Goal: Transaction & Acquisition: Purchase product/service

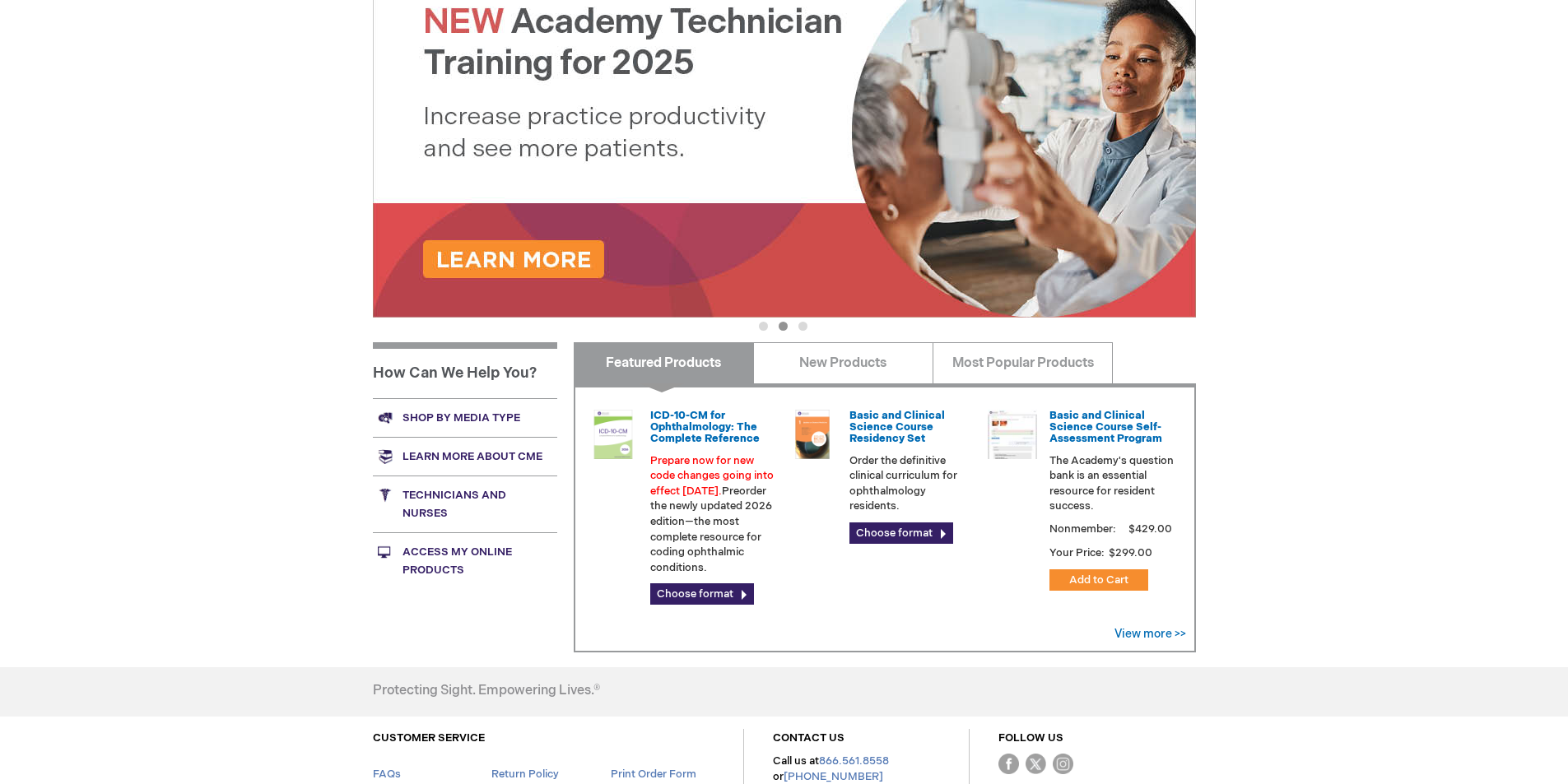
scroll to position [247, 0]
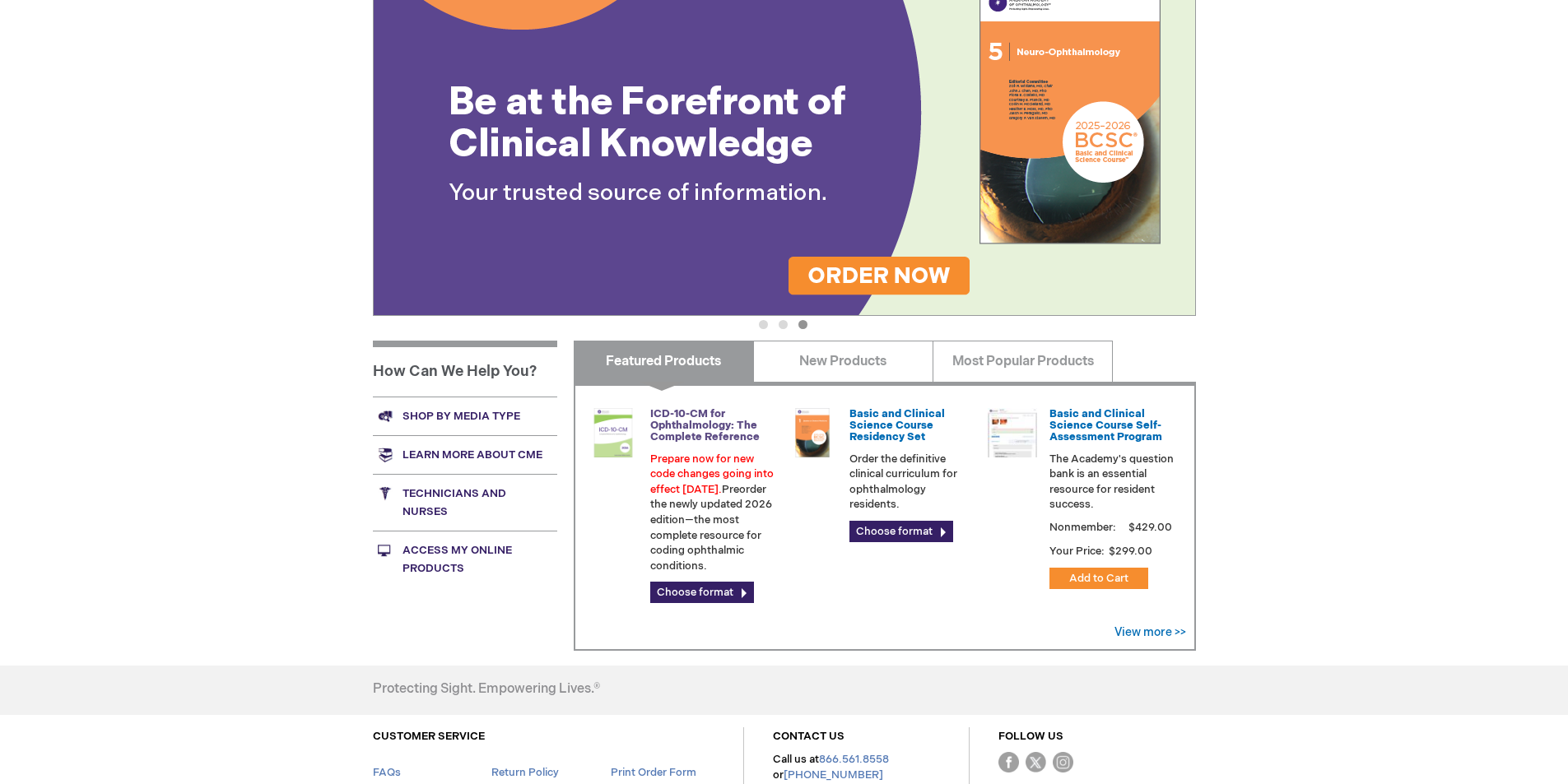
click at [693, 427] on link "ICD-10-CM for Ophthalmology: The Complete Reference" at bounding box center [704, 426] width 109 height 37
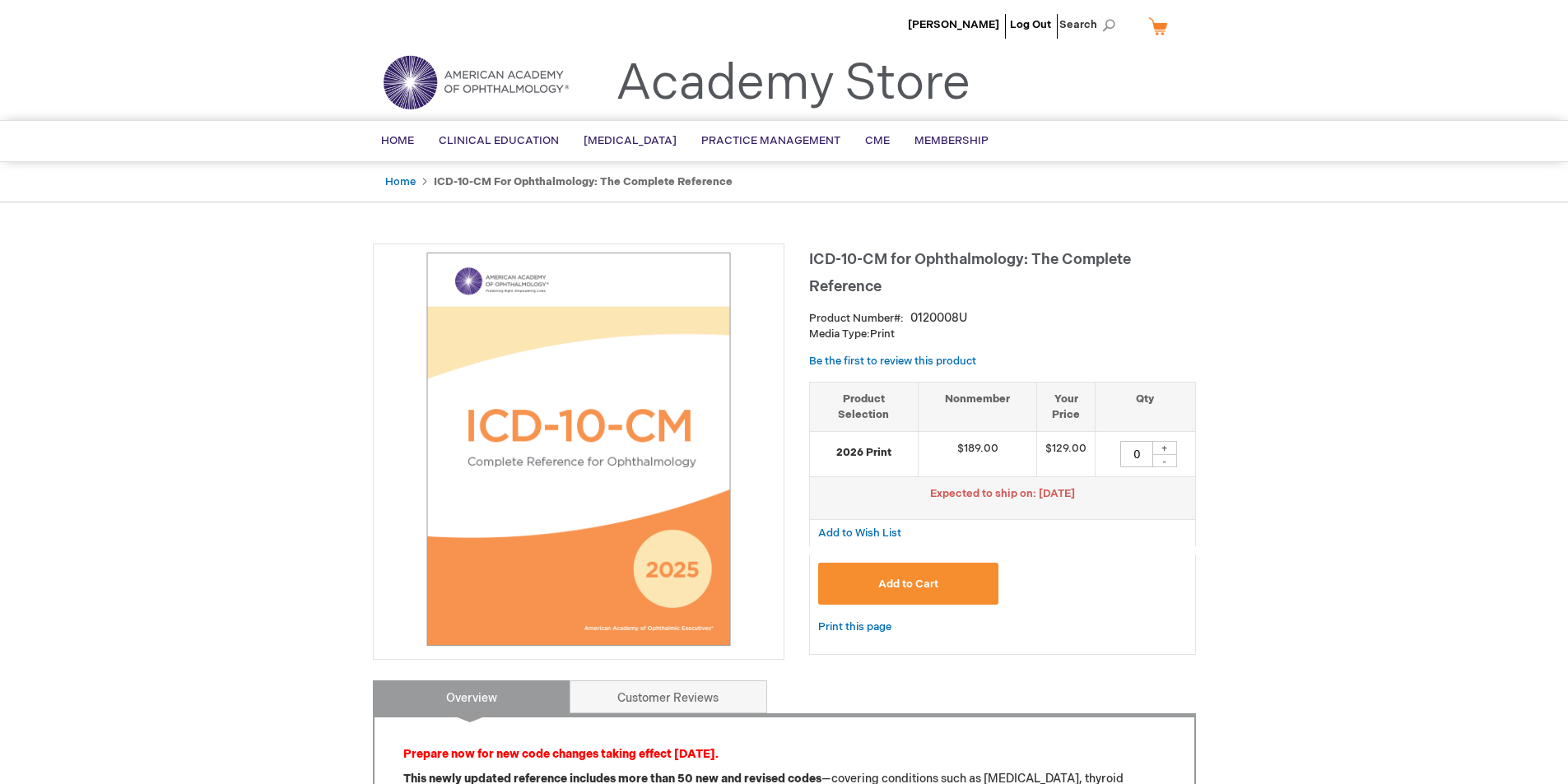
click at [918, 582] on span "Add to Cart" at bounding box center [908, 585] width 60 height 14
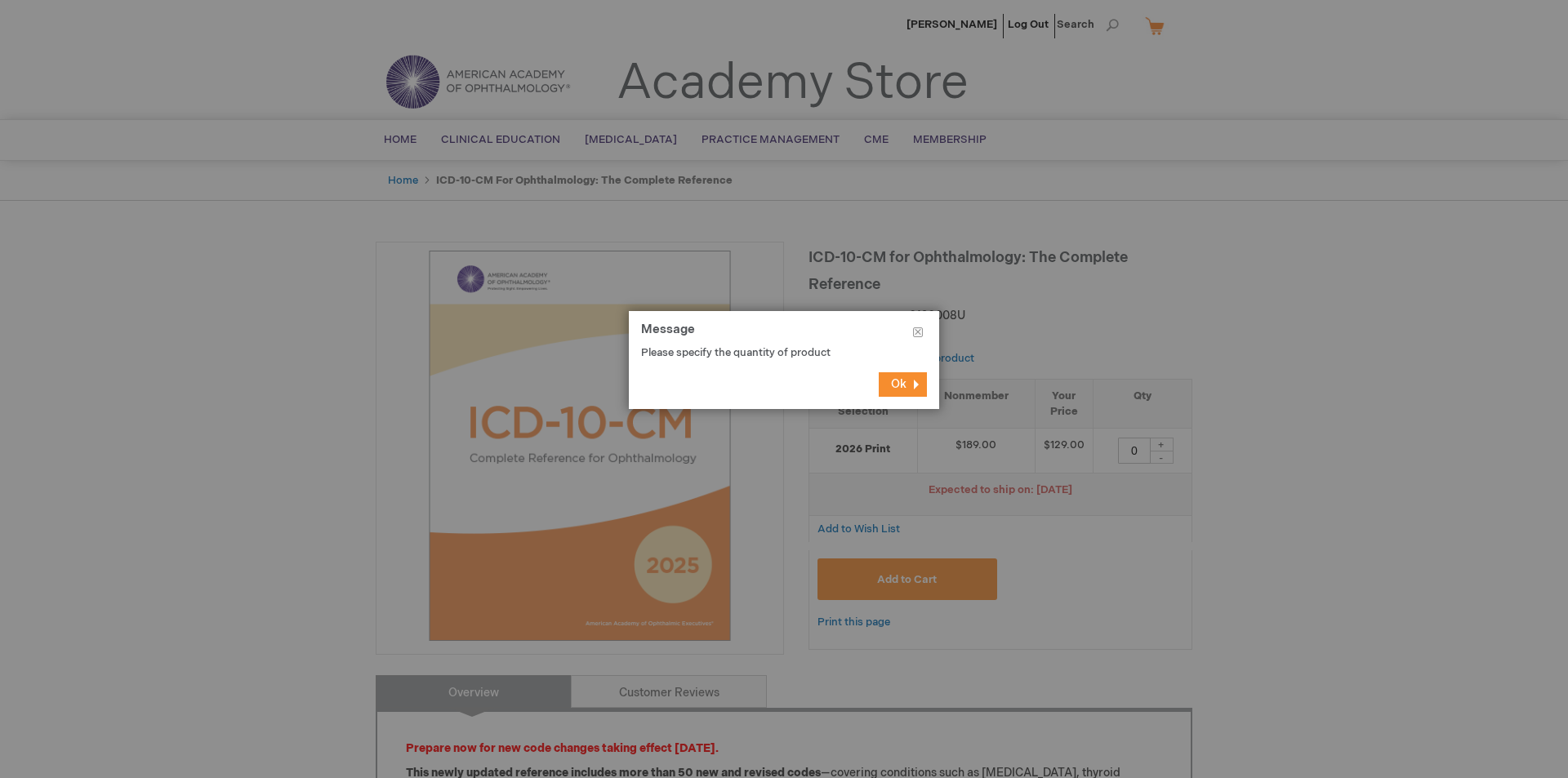
click at [910, 384] on button "Ok" at bounding box center [902, 384] width 48 height 24
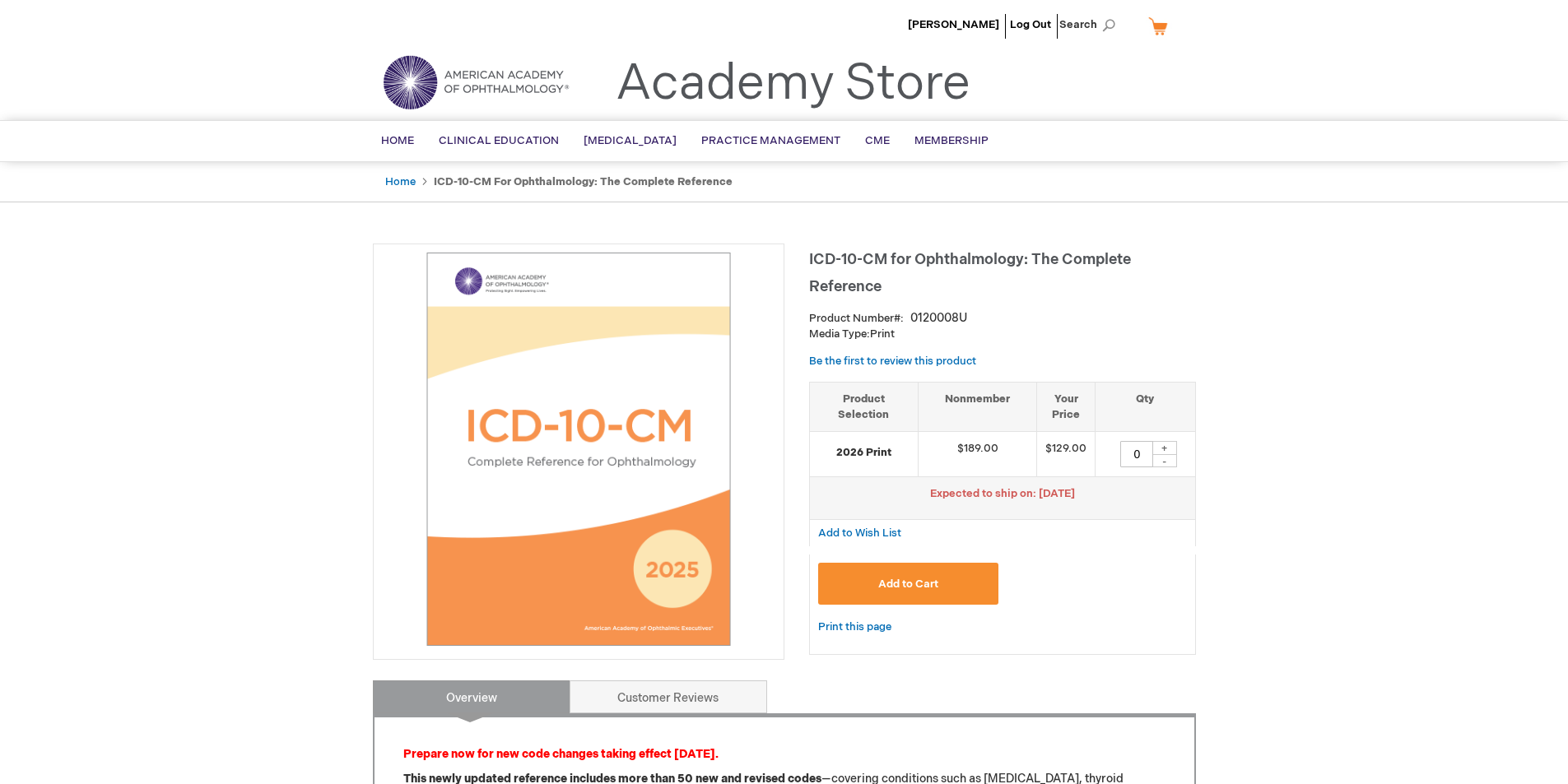
click at [1167, 446] on div "+" at bounding box center [1164, 448] width 24 height 14
type input "1"
click at [919, 578] on span "Add to Cart" at bounding box center [908, 585] width 60 height 14
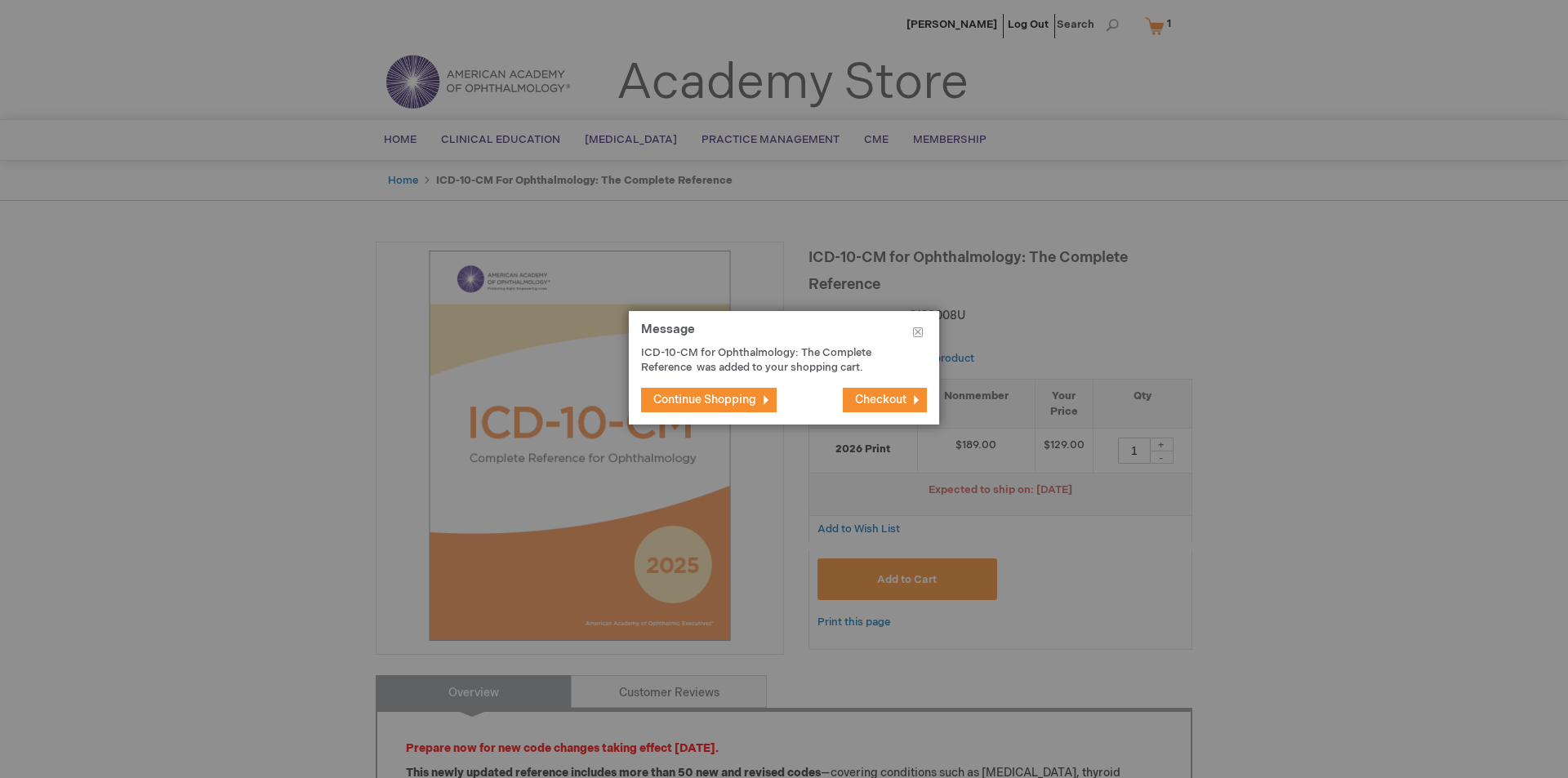
click at [888, 400] on span "Checkout" at bounding box center [881, 400] width 52 height 13
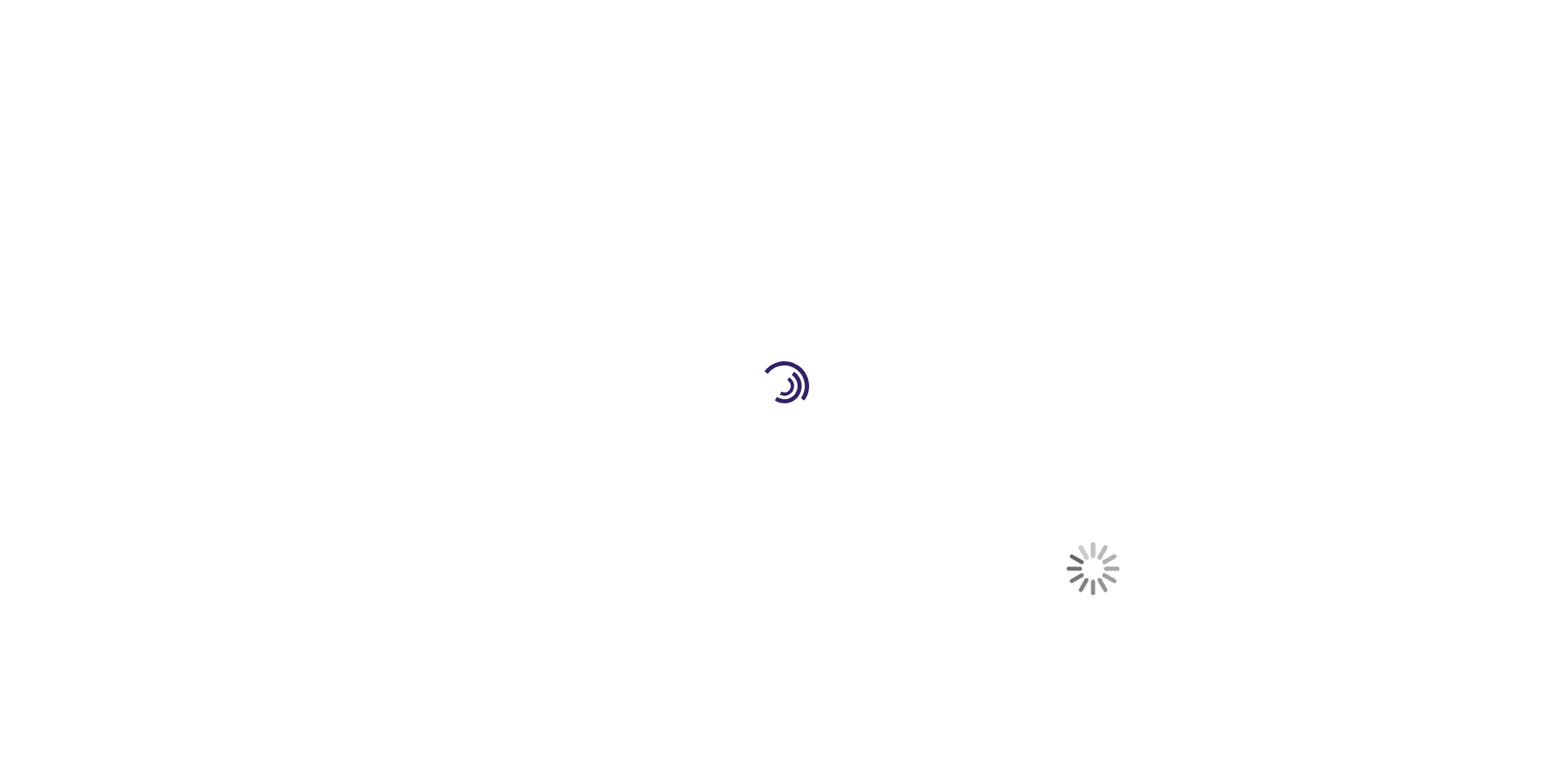
select select "US"
select select "41"
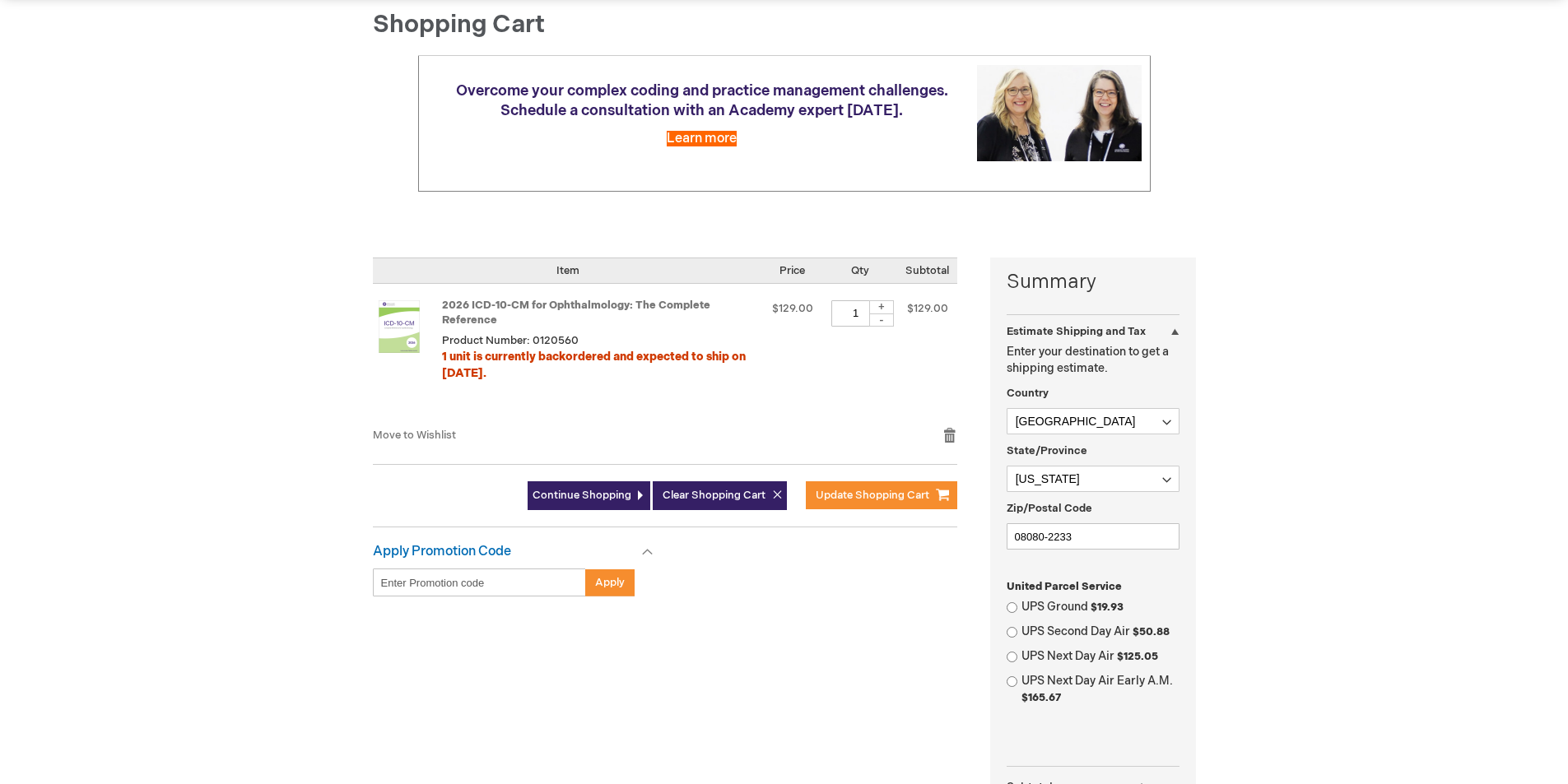
scroll to position [247, 0]
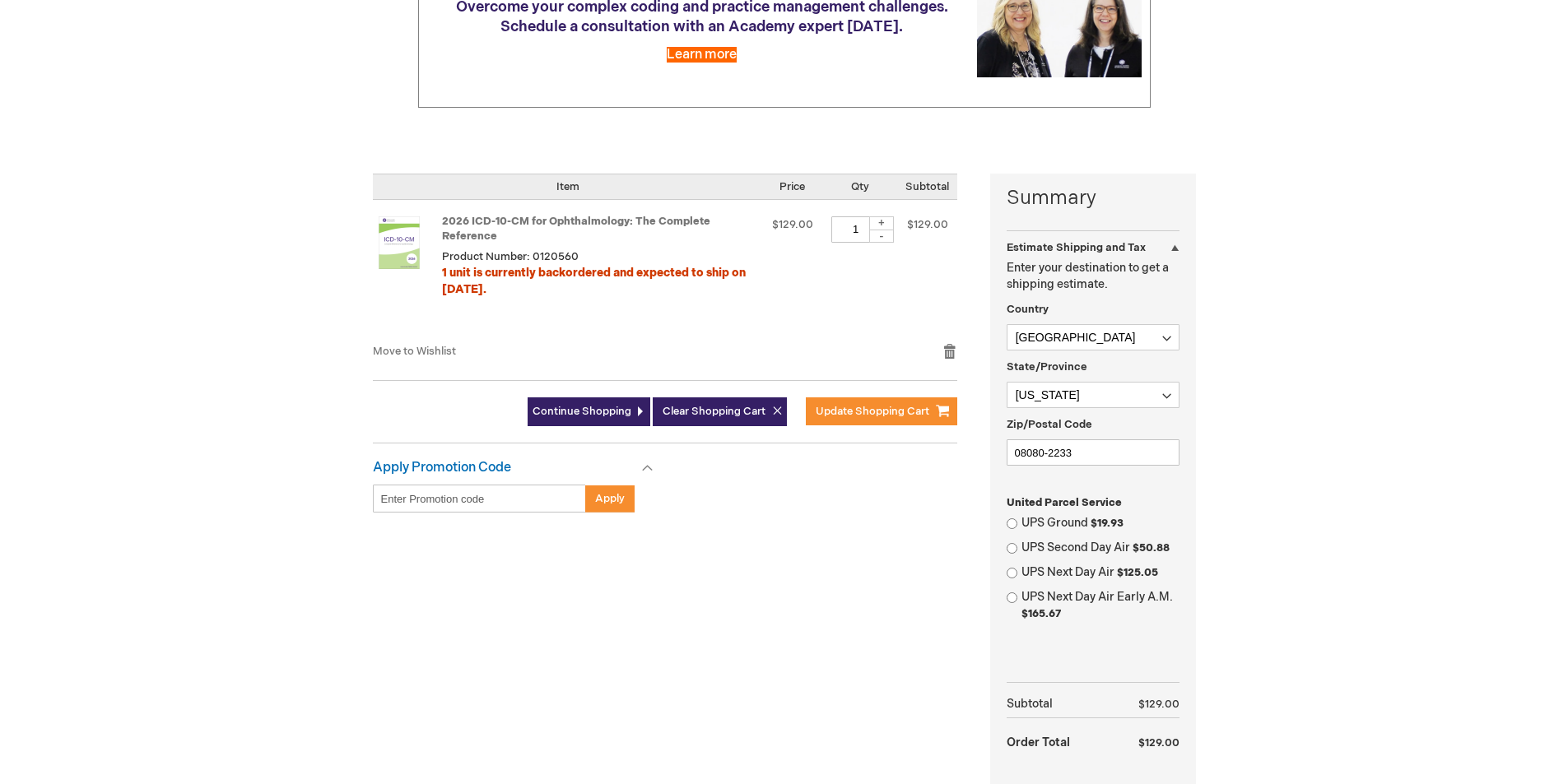
click at [0, 537] on div at bounding box center [0, 537] width 0 height 0
click at [569, 412] on span "Continue Shopping" at bounding box center [582, 411] width 99 height 14
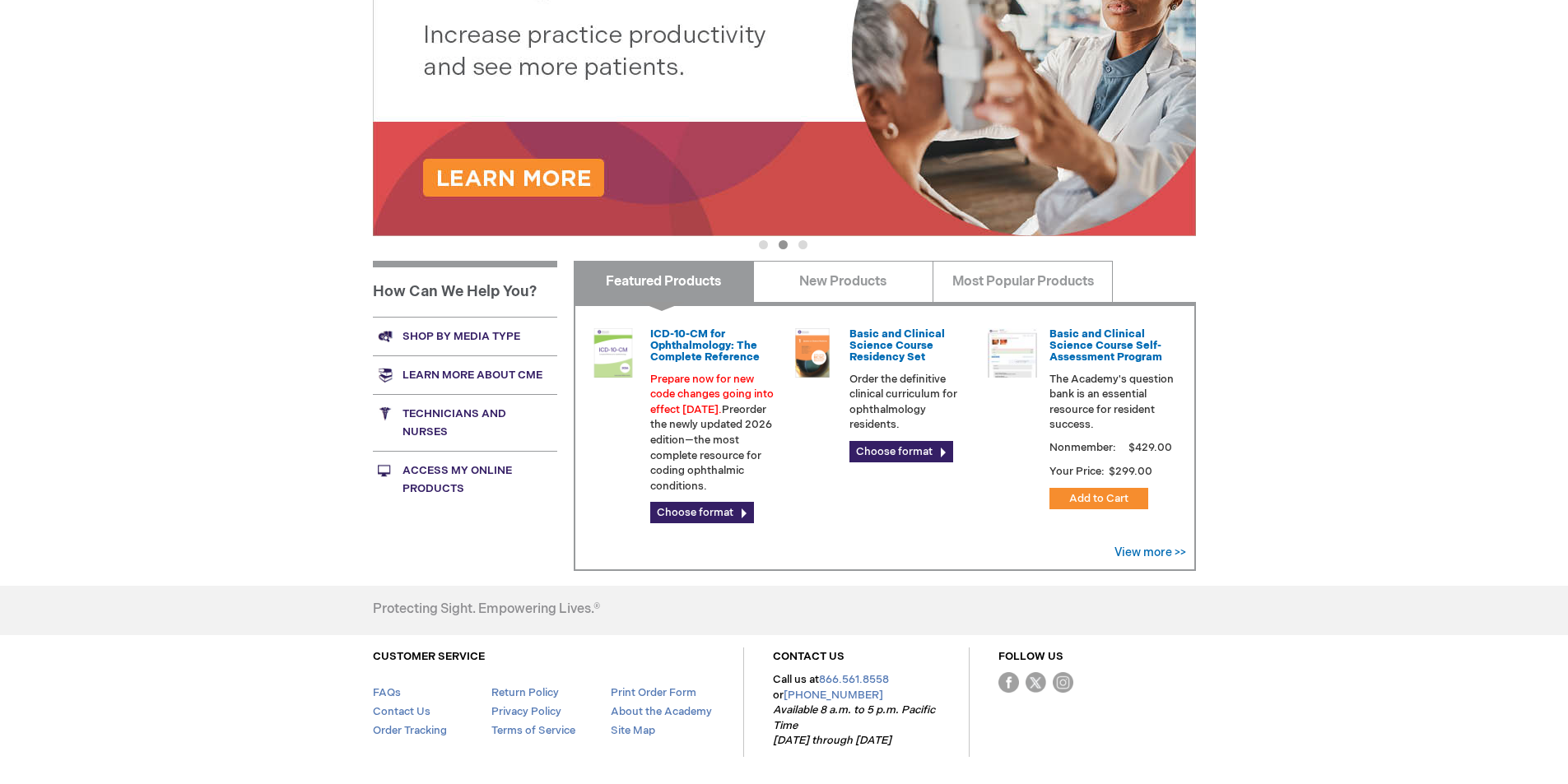
scroll to position [225, 0]
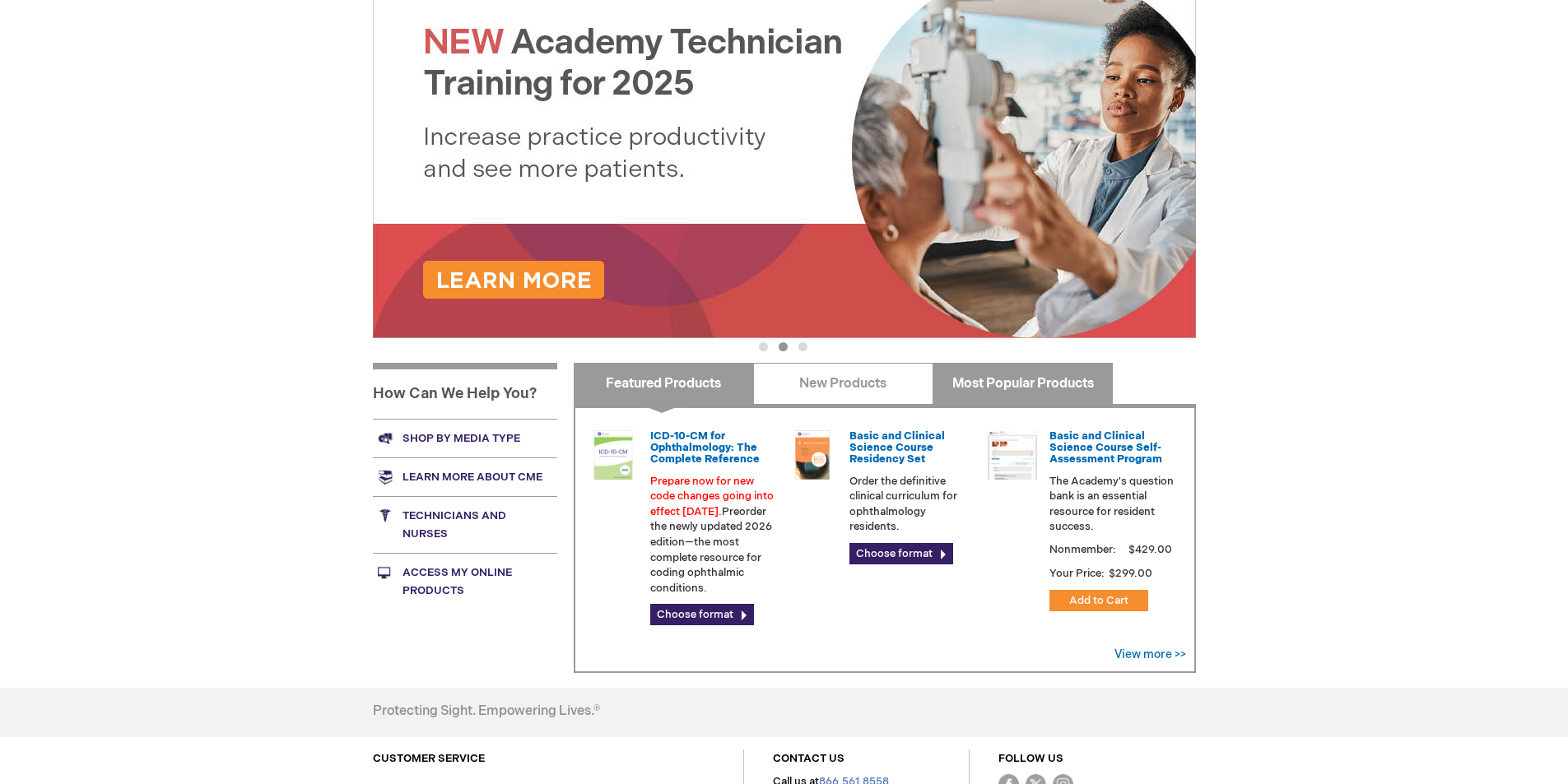
click at [1007, 388] on link "Most Popular Products" at bounding box center [1023, 383] width 180 height 41
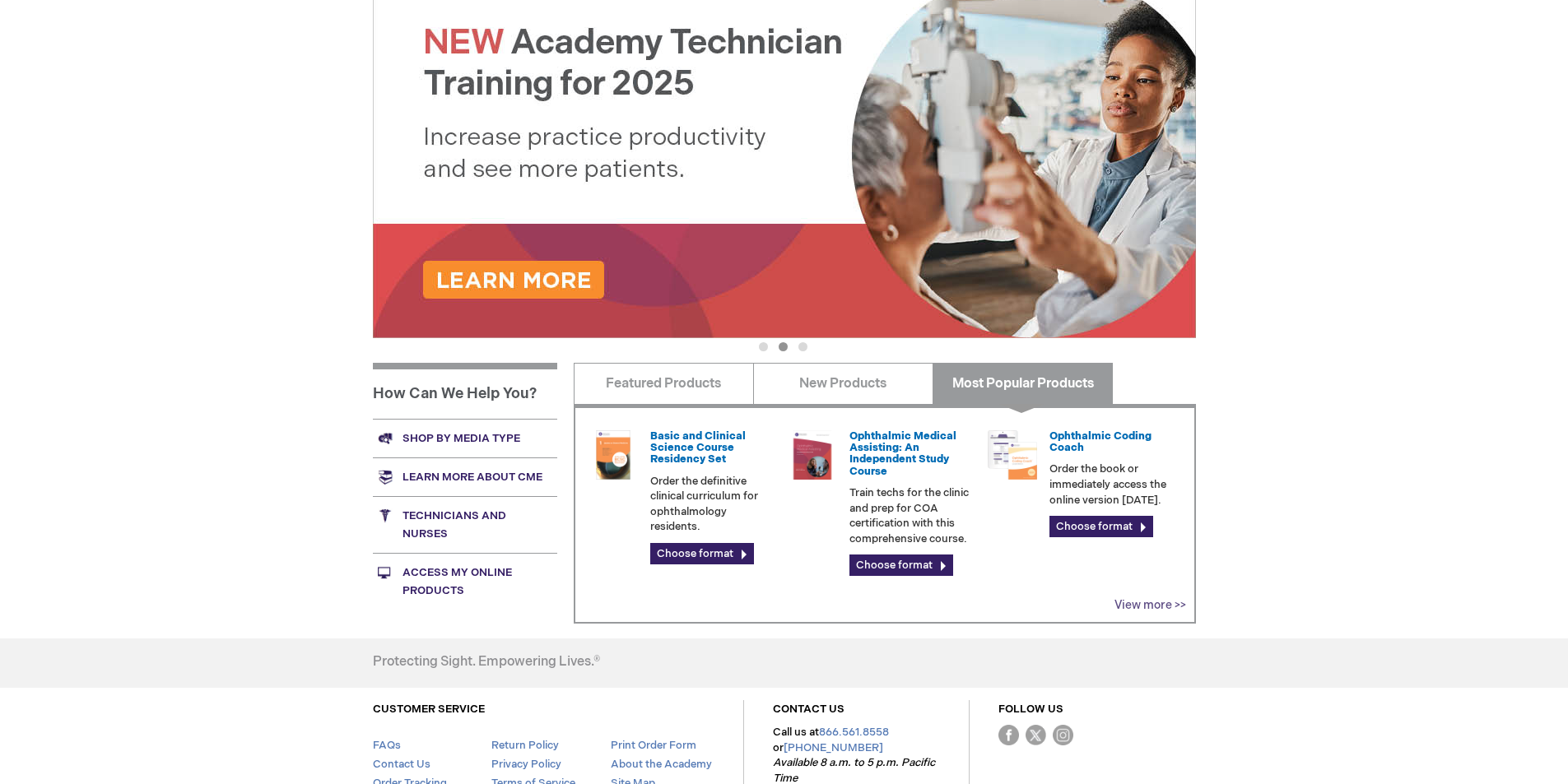
click at [1149, 603] on link "View more >>" at bounding box center [1151, 605] width 72 height 14
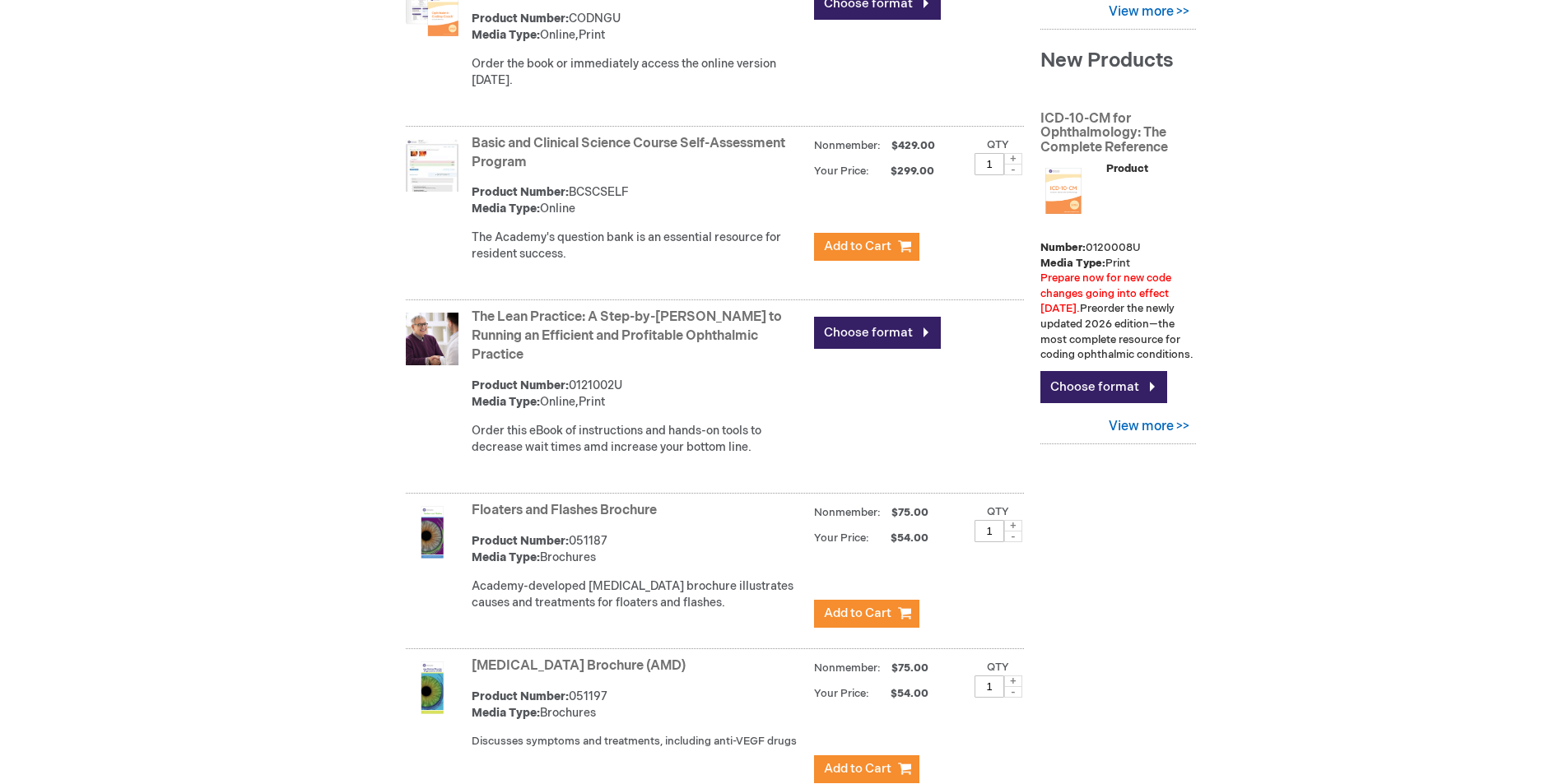
scroll to position [658, 0]
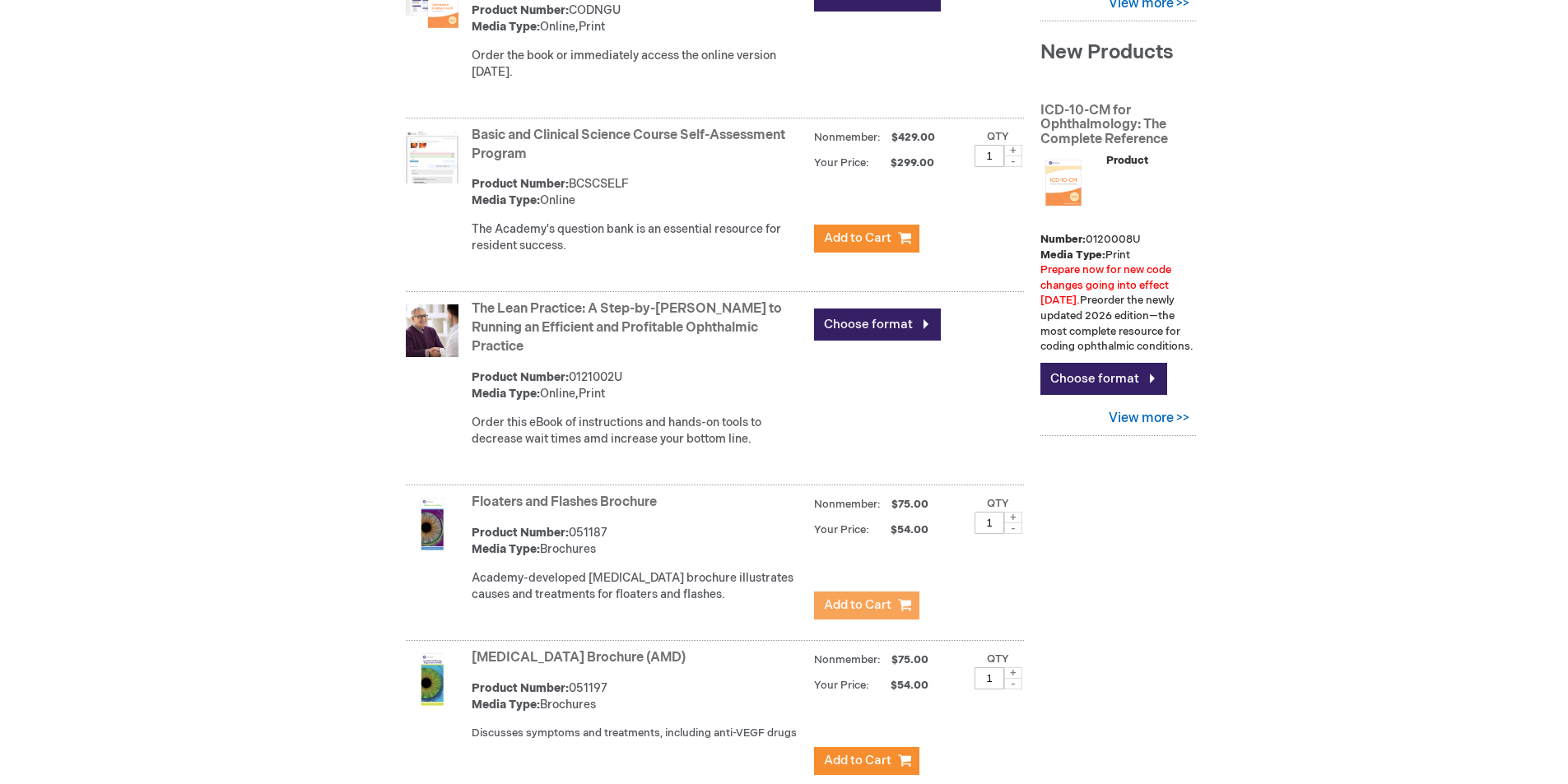
click at [854, 597] on span "Add to Cart" at bounding box center [858, 605] width 68 height 15
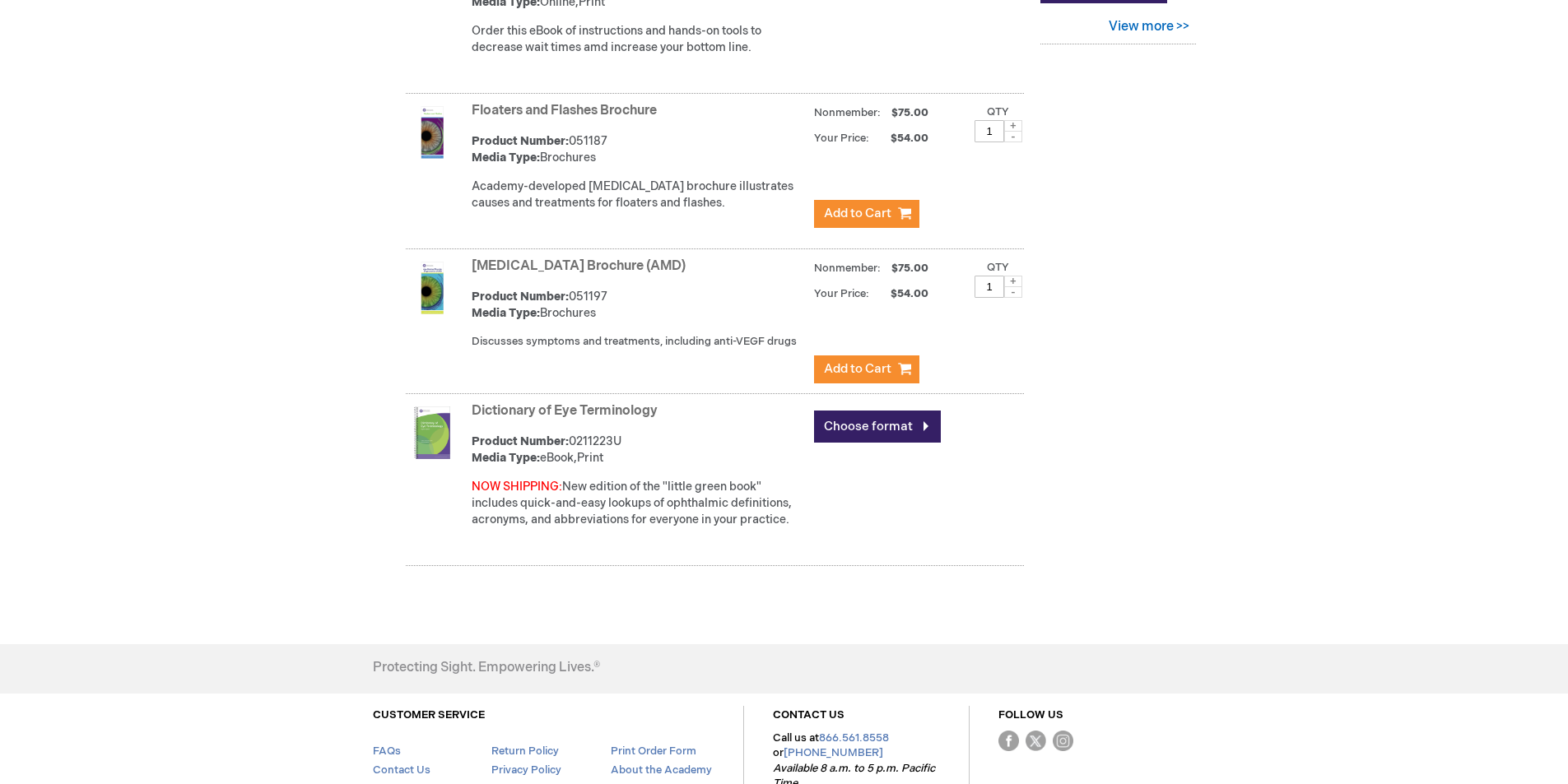
scroll to position [905, 0]
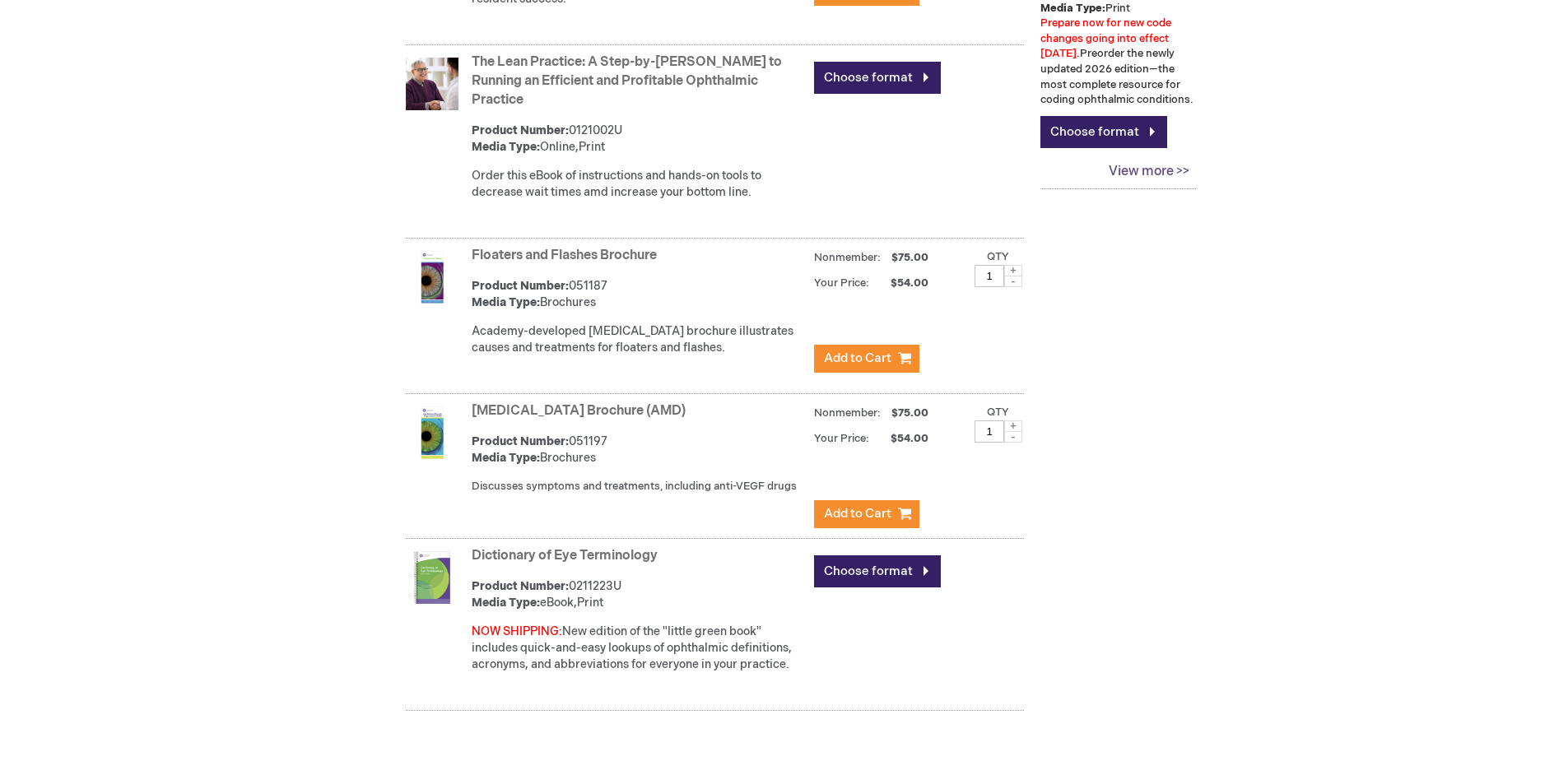
click at [1131, 156] on link "View more >>" at bounding box center [1118, 171] width 155 height 32
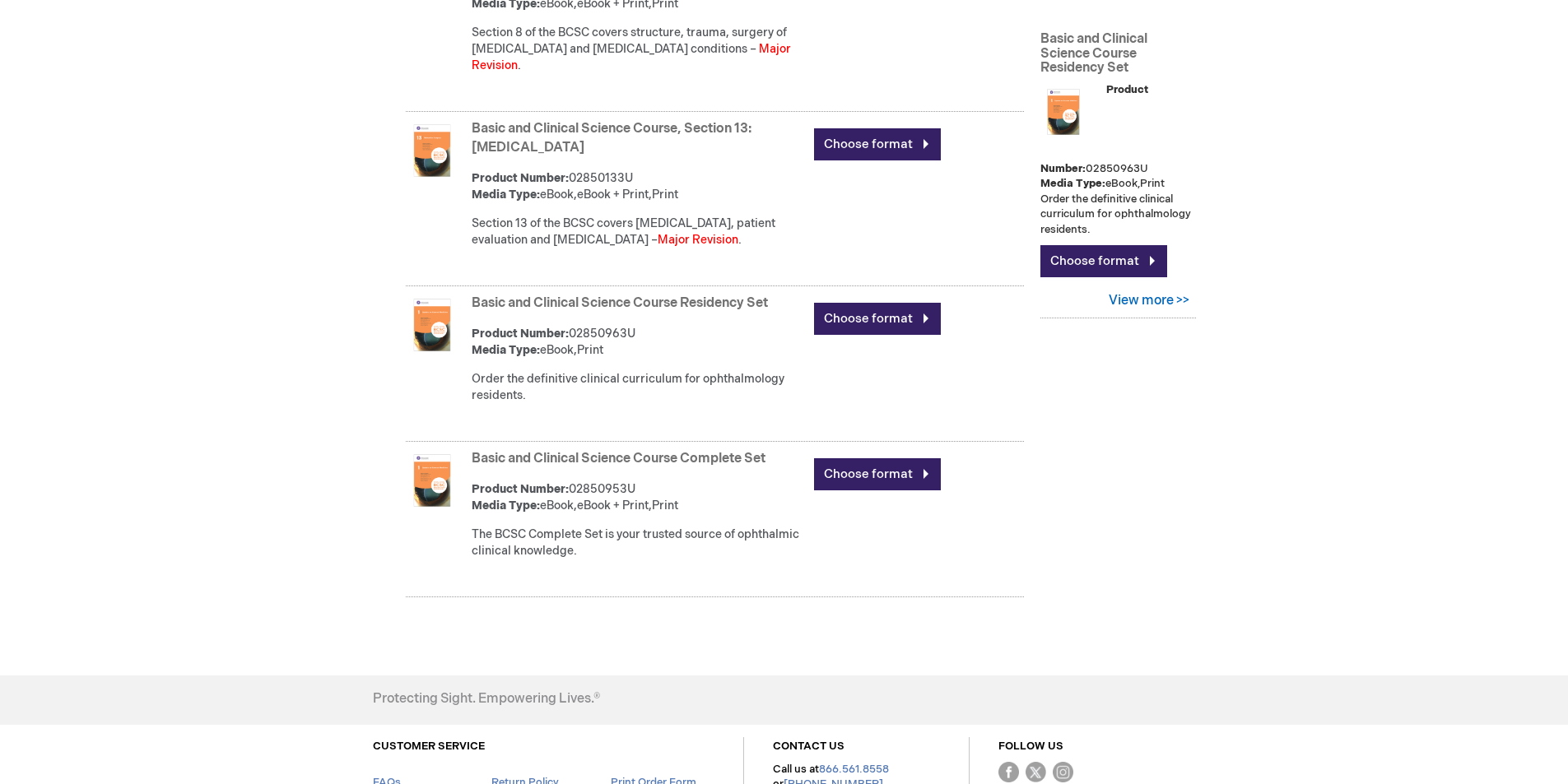
scroll to position [887, 0]
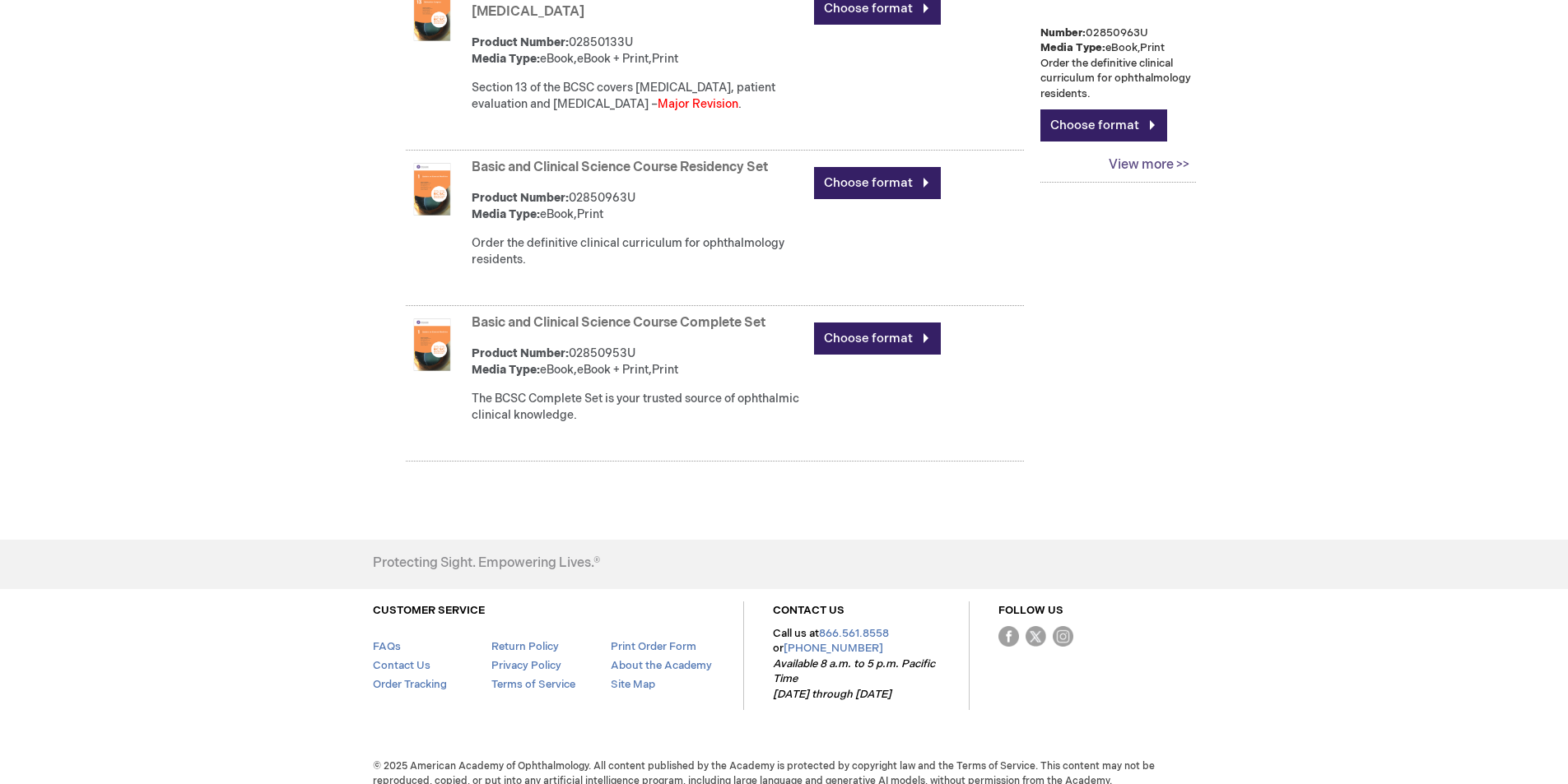
click at [1161, 150] on link "View more >>" at bounding box center [1118, 166] width 155 height 32
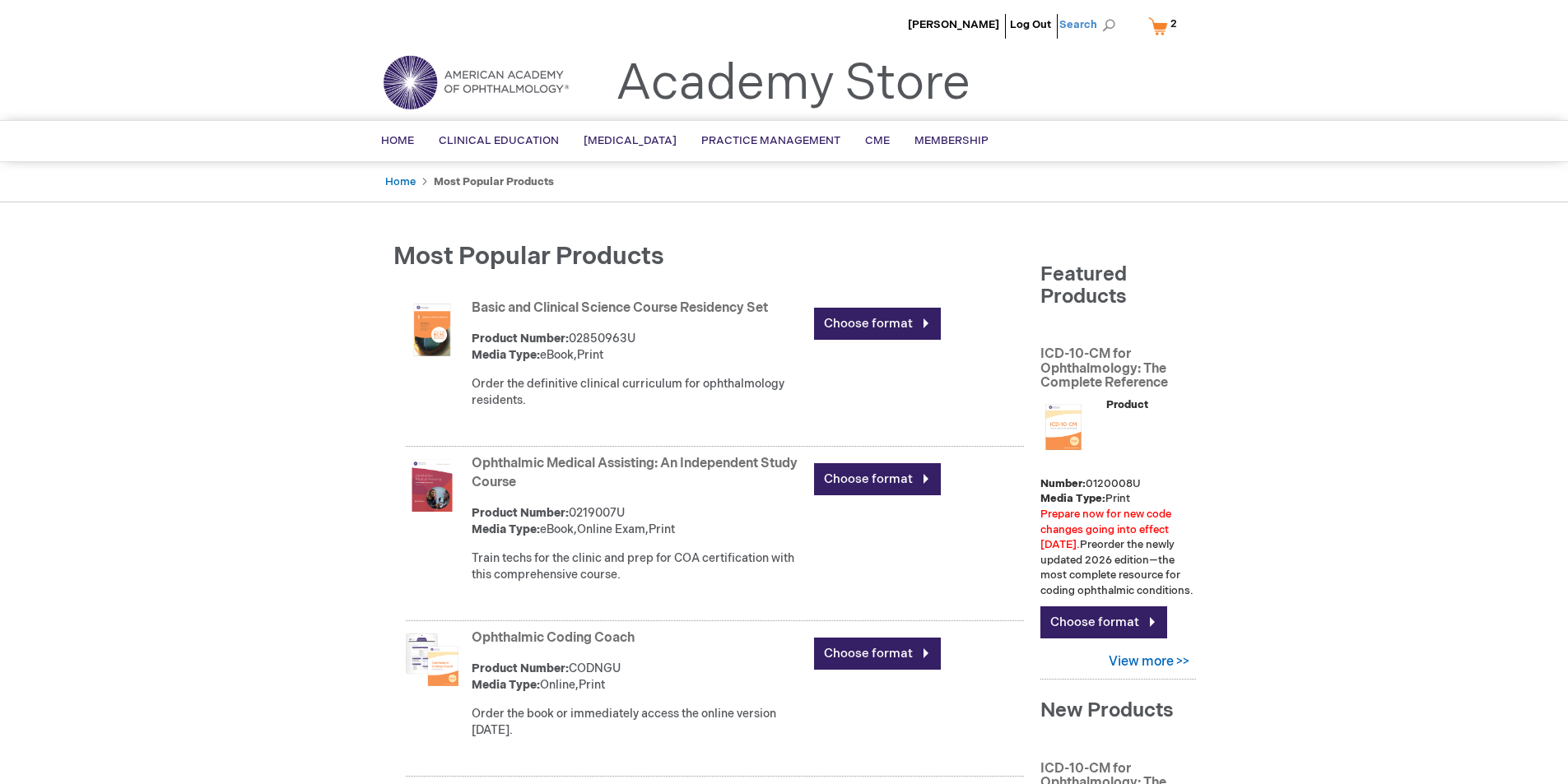
click at [1087, 25] on span "Search" at bounding box center [1091, 24] width 63 height 33
type input "BROCHURES"
click at [1102, 13] on button "Search" at bounding box center [1109, 25] width 14 height 26
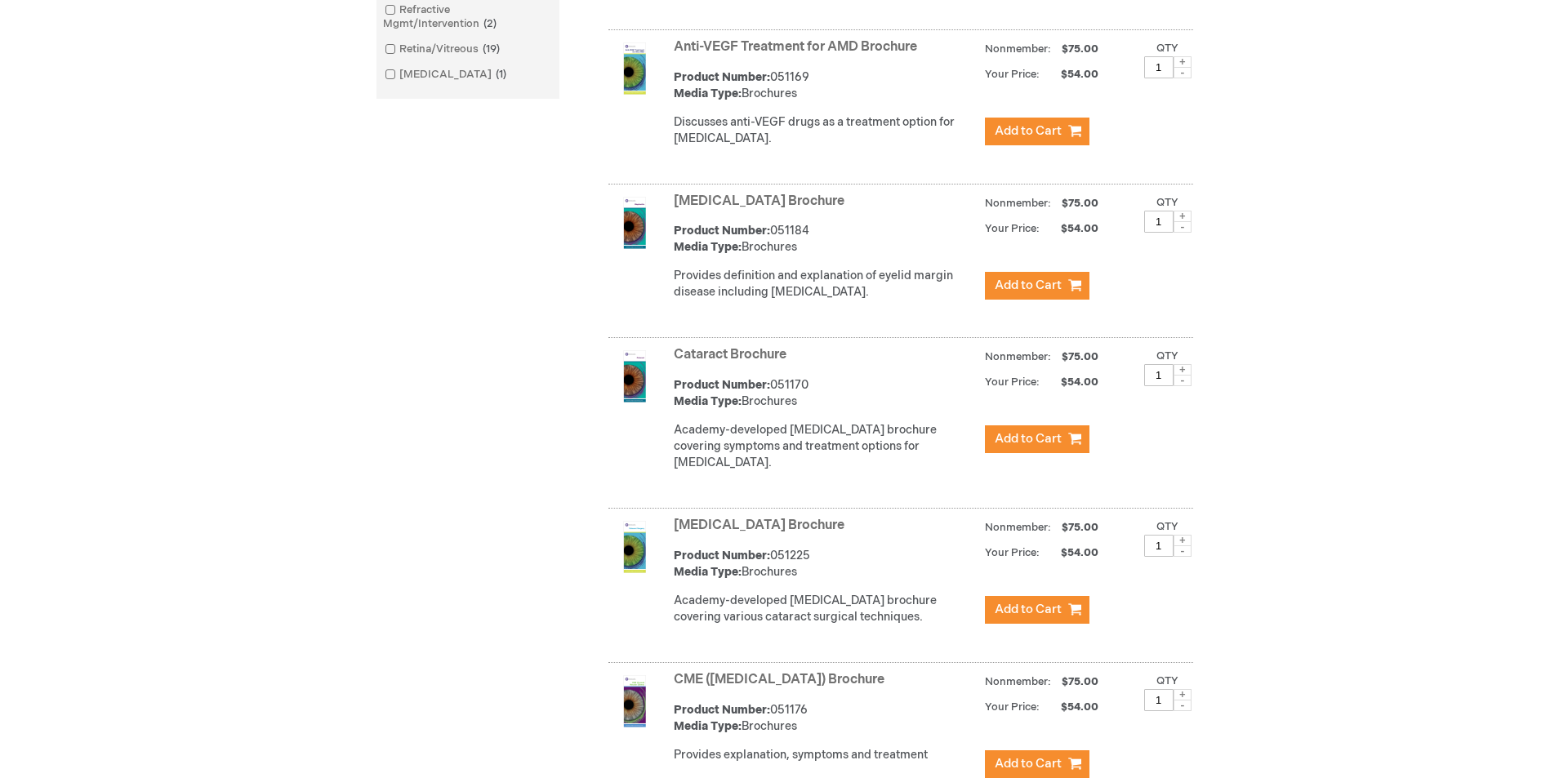
scroll to position [816, 0]
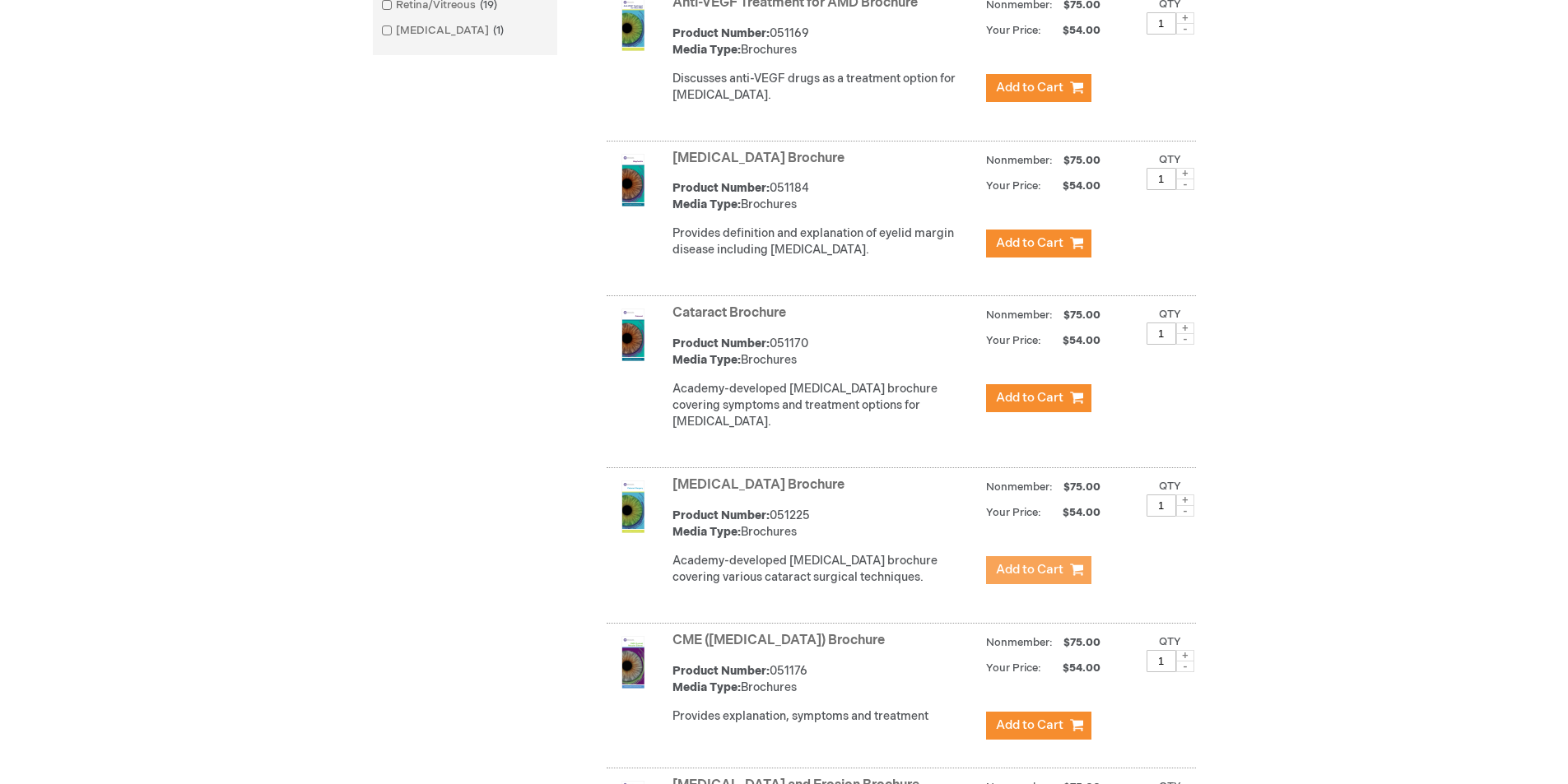
click at [1034, 578] on span "Add to Cart" at bounding box center [1030, 569] width 68 height 15
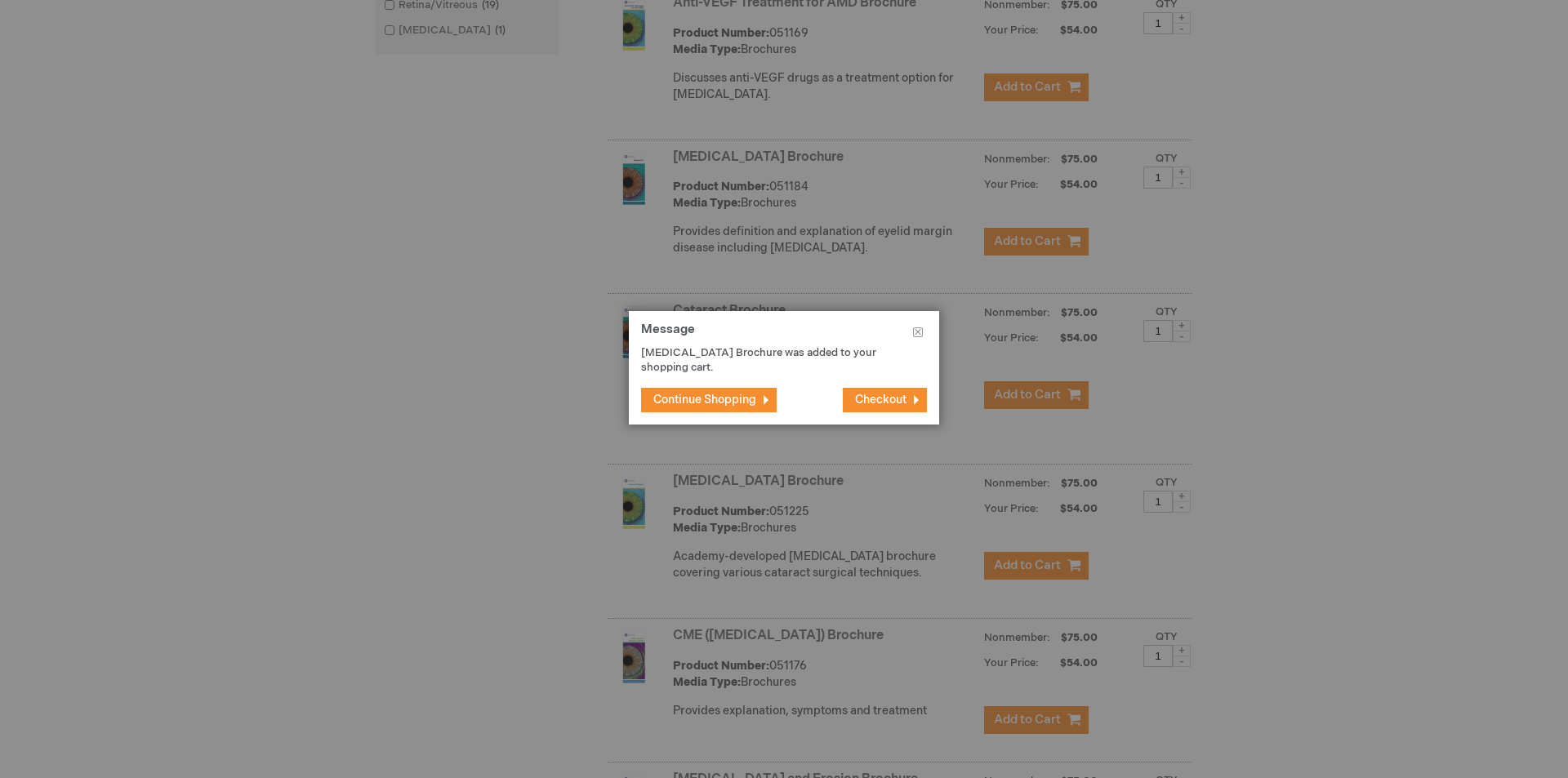
click at [877, 396] on span "Checkout" at bounding box center [881, 400] width 52 height 13
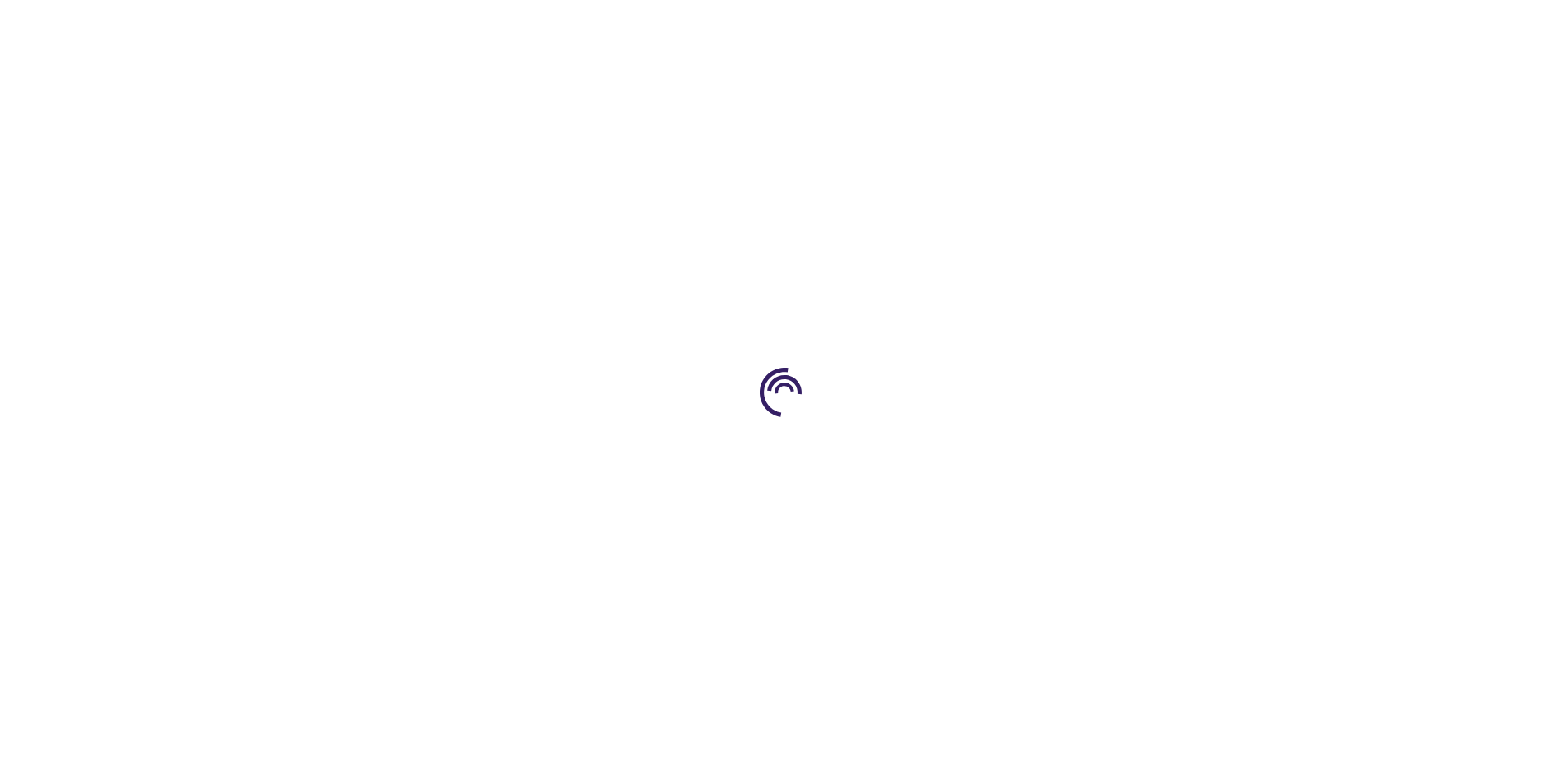
select select "US"
select select "41"
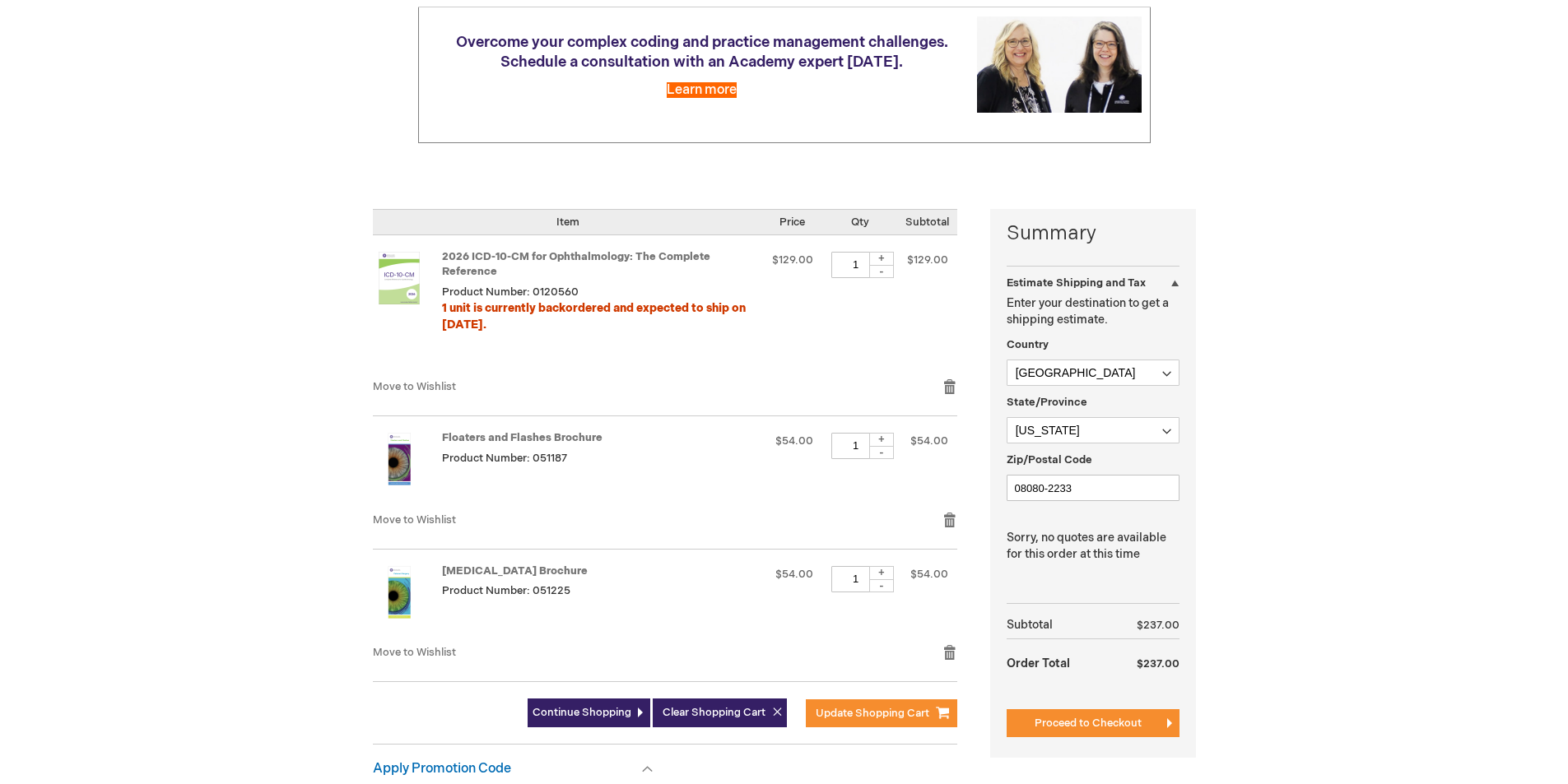
scroll to position [247, 0]
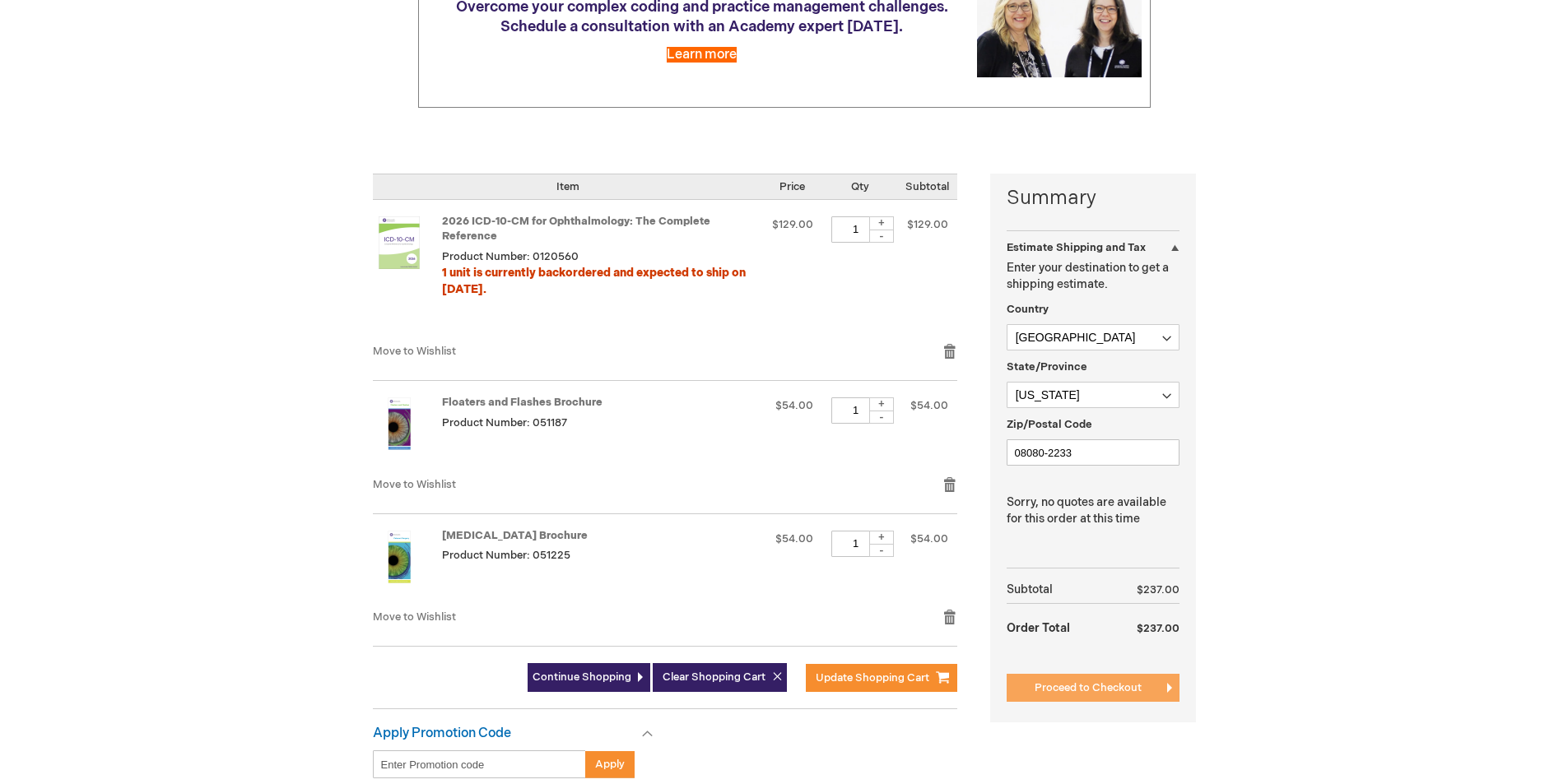
click at [1073, 689] on span "Proceed to Checkout" at bounding box center [1088, 688] width 107 height 14
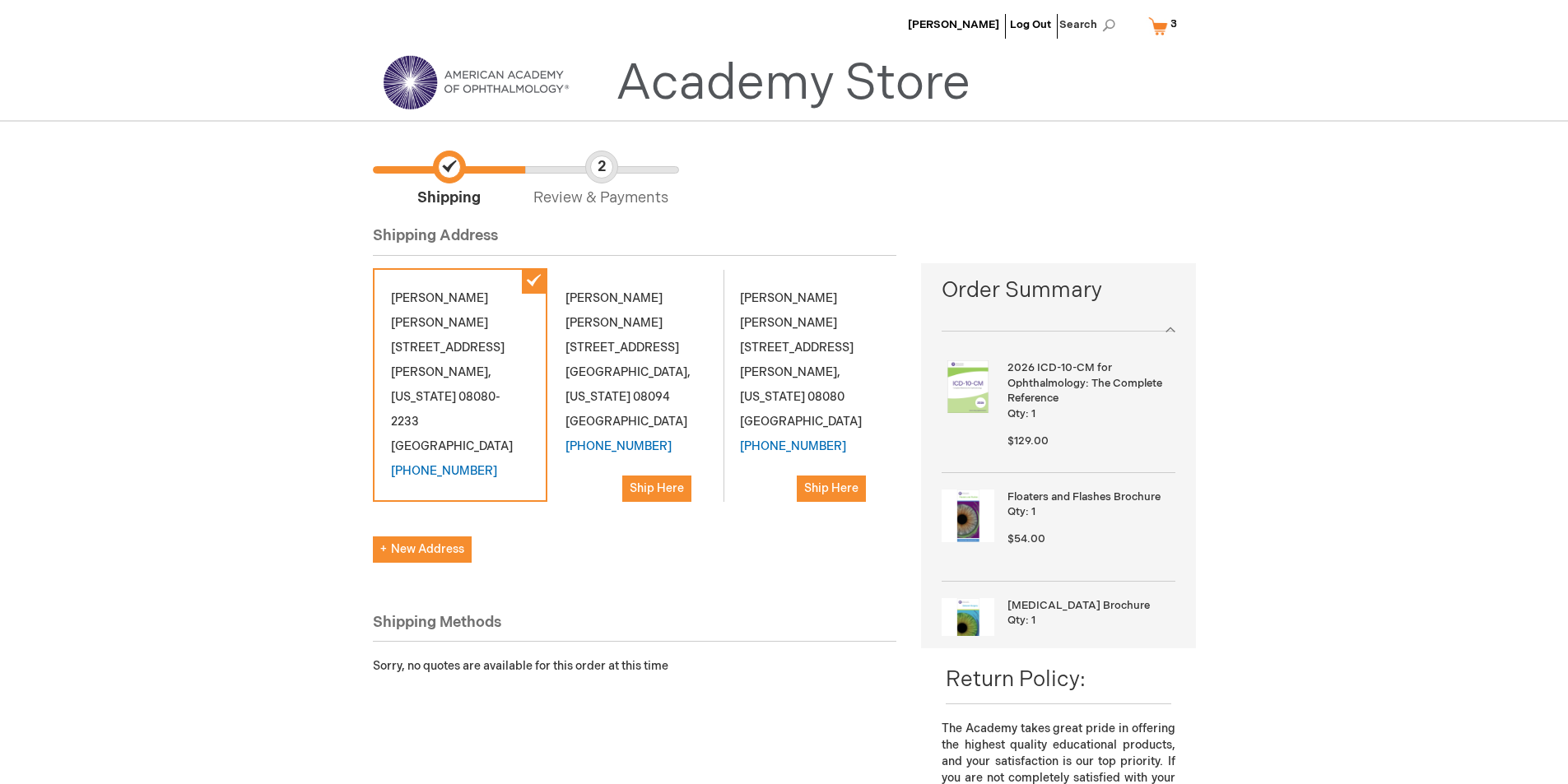
click at [489, 303] on div "[PERSON_NAME] [STREET_ADDRESS][PERSON_NAME][US_STATE] [PHONE_NUMBER]" at bounding box center [460, 384] width 174 height 233
click at [433, 376] on div "[PERSON_NAME] [STREET_ADDRESS][PERSON_NAME][US_STATE] [PHONE_NUMBER]" at bounding box center [460, 384] width 174 height 233
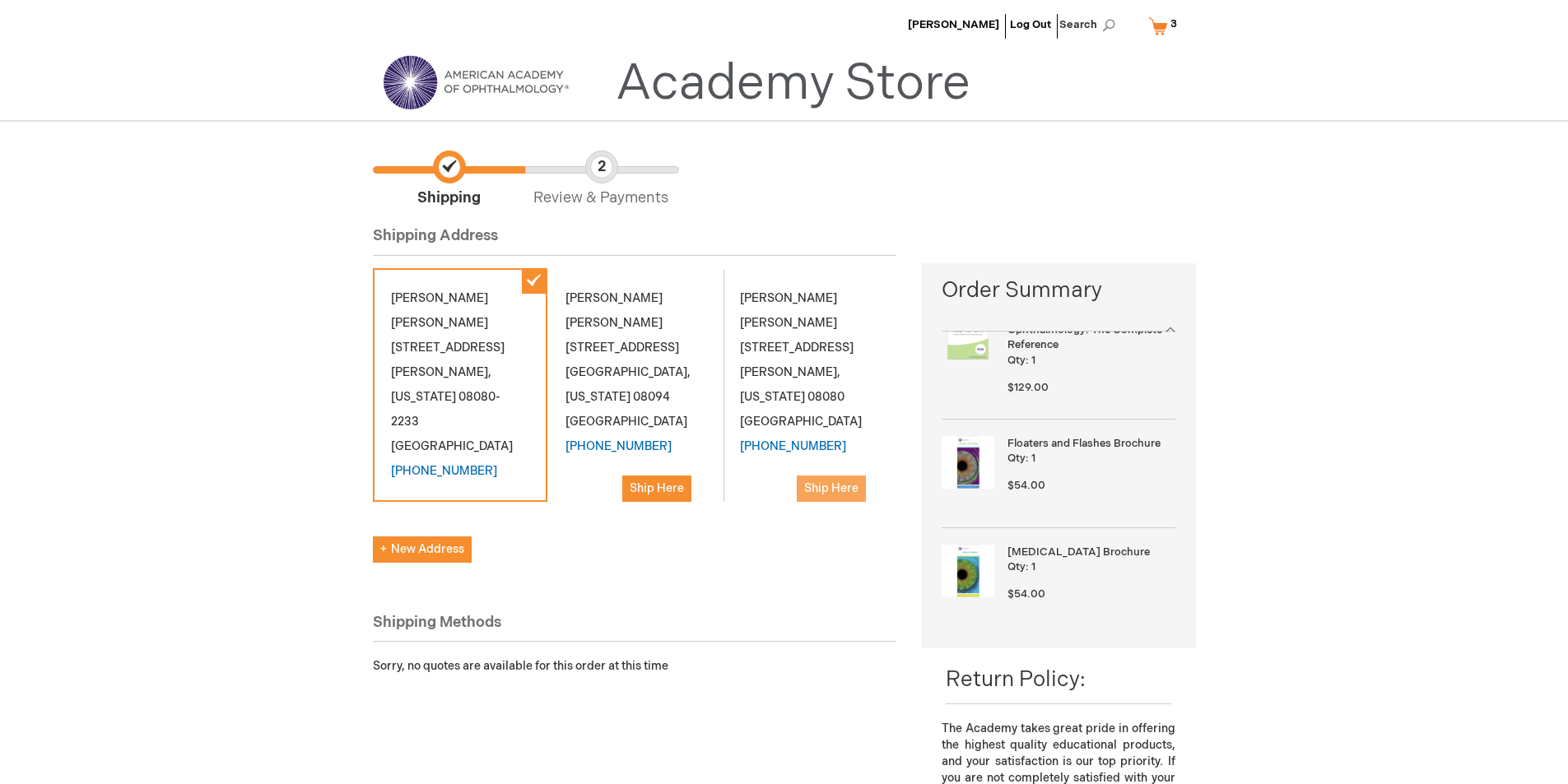
click at [828, 481] on span "Ship Here" at bounding box center [831, 488] width 54 height 14
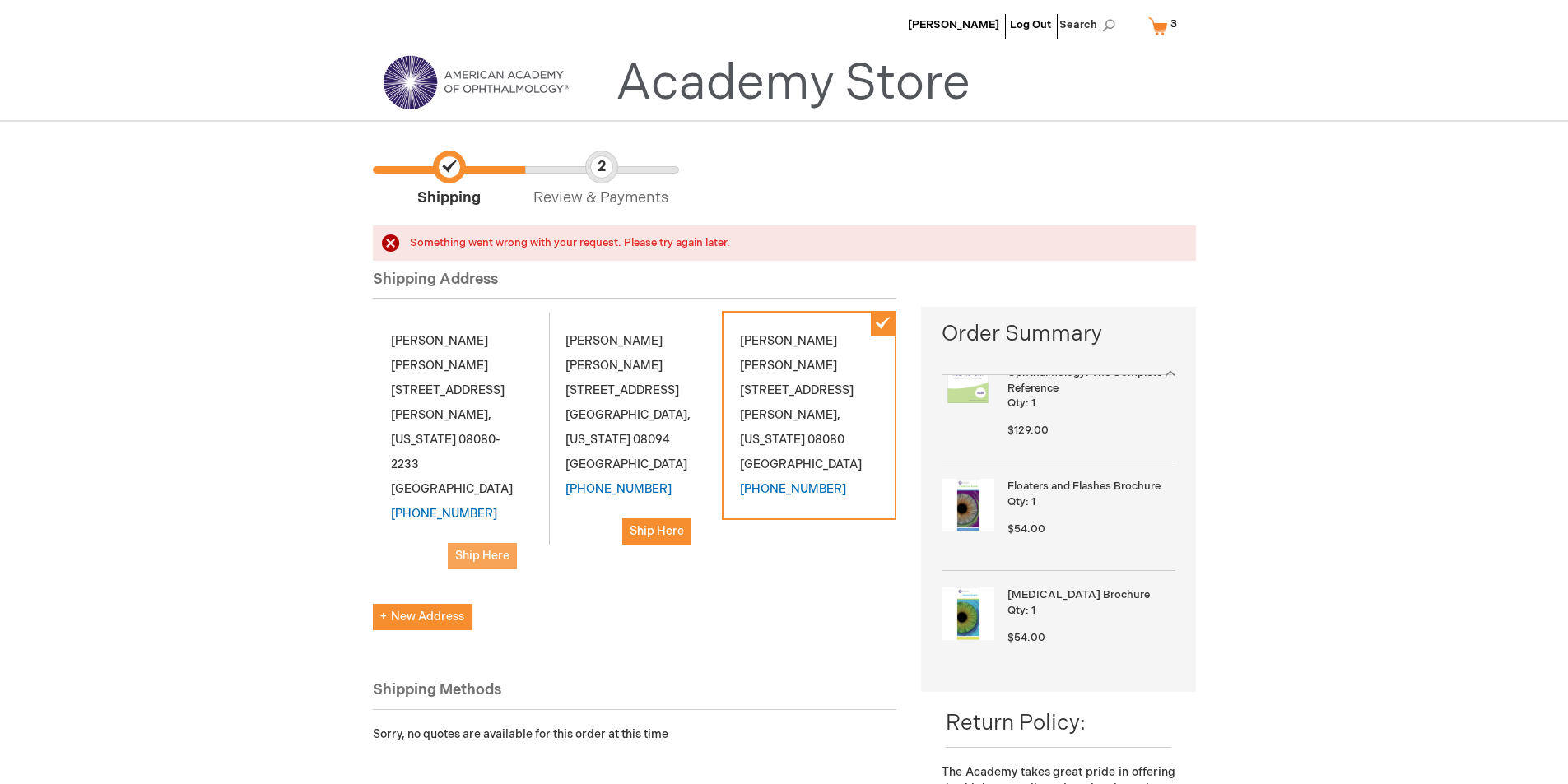
click at [493, 543] on button "Ship Here" at bounding box center [481, 556] width 69 height 26
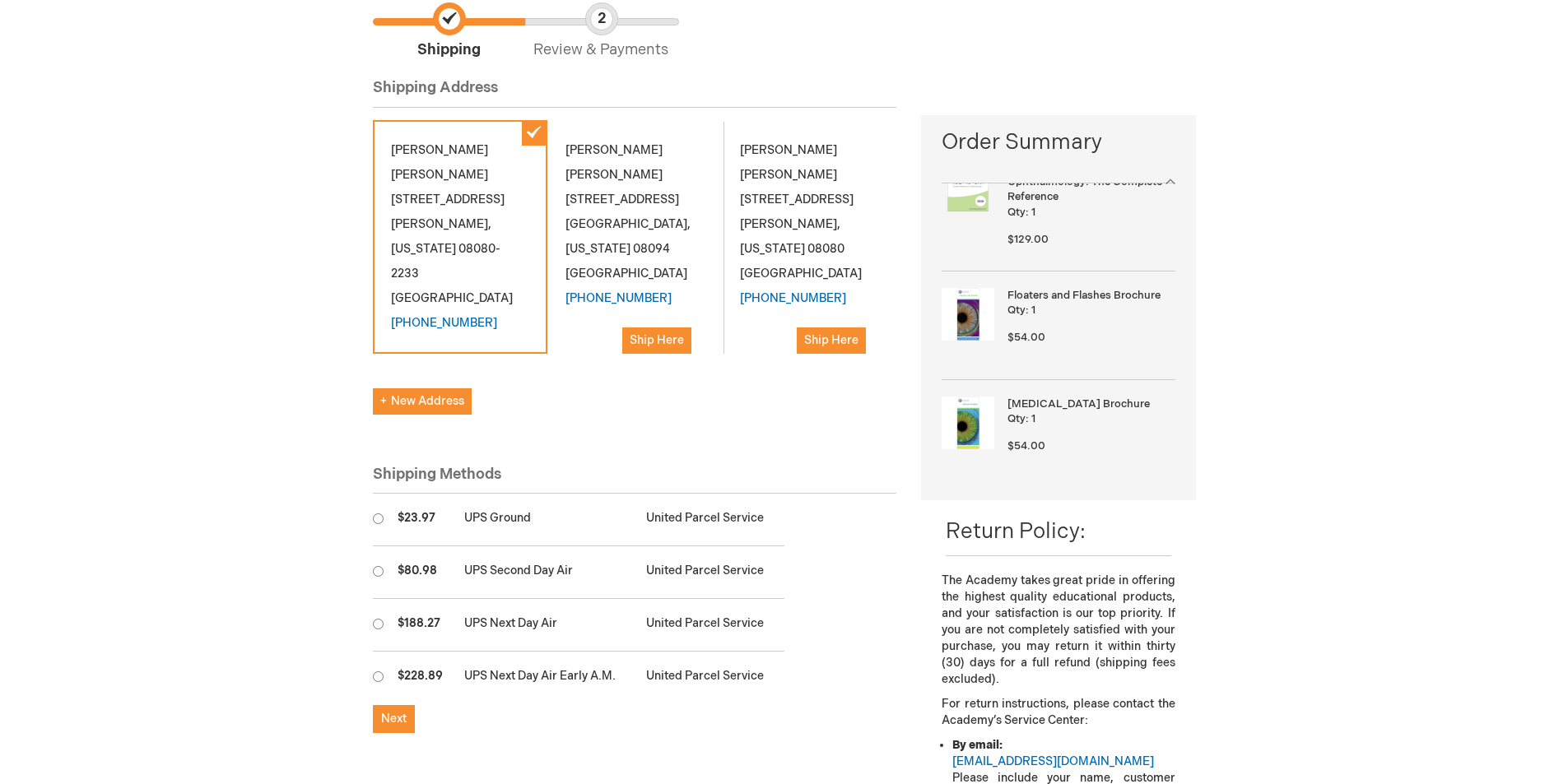
scroll to position [165, 0]
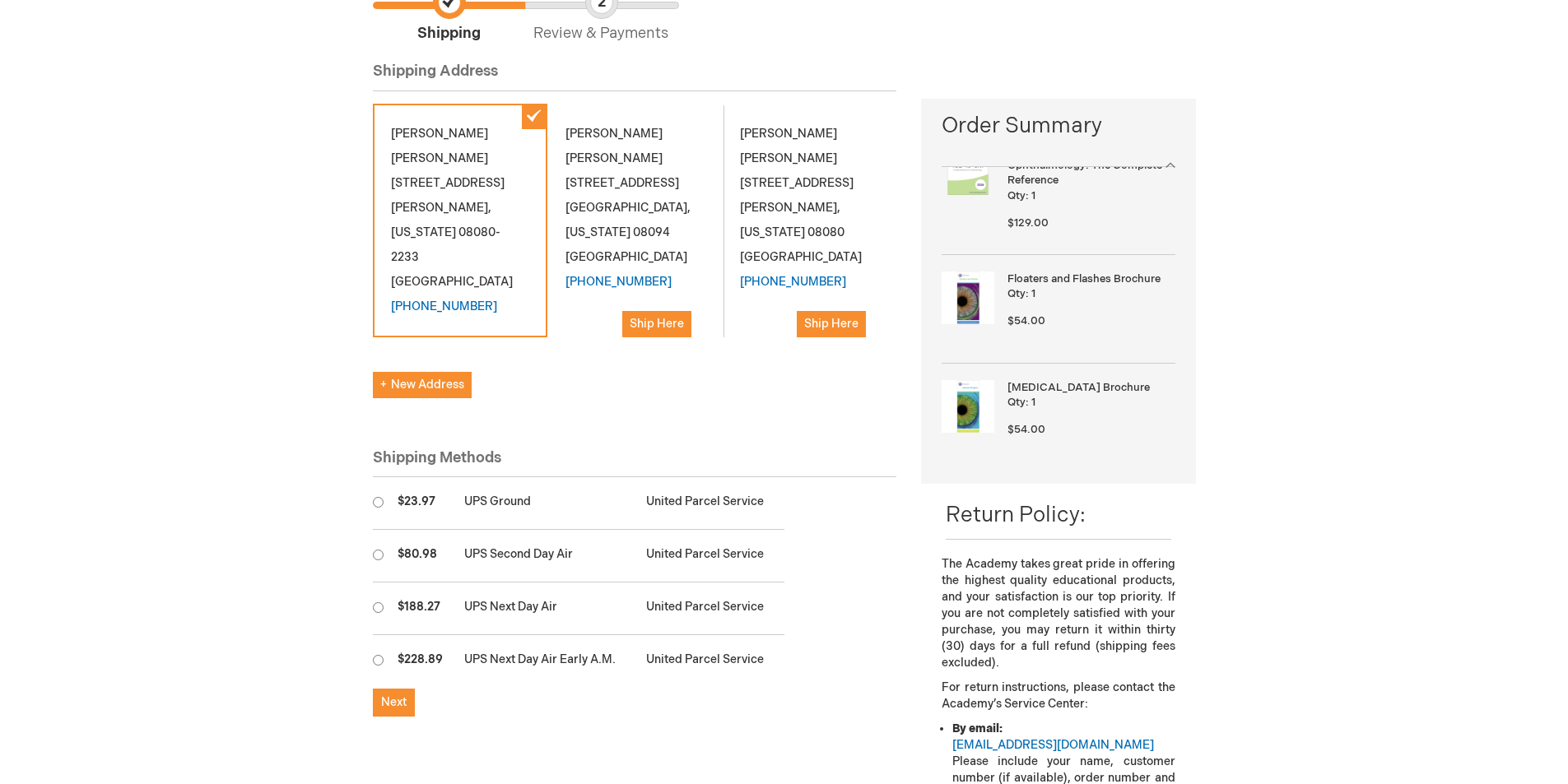
click at [377, 497] on input "radio" at bounding box center [378, 501] width 11 height 11
radio input "true"
click at [396, 695] on span "Next" at bounding box center [393, 702] width 25 height 14
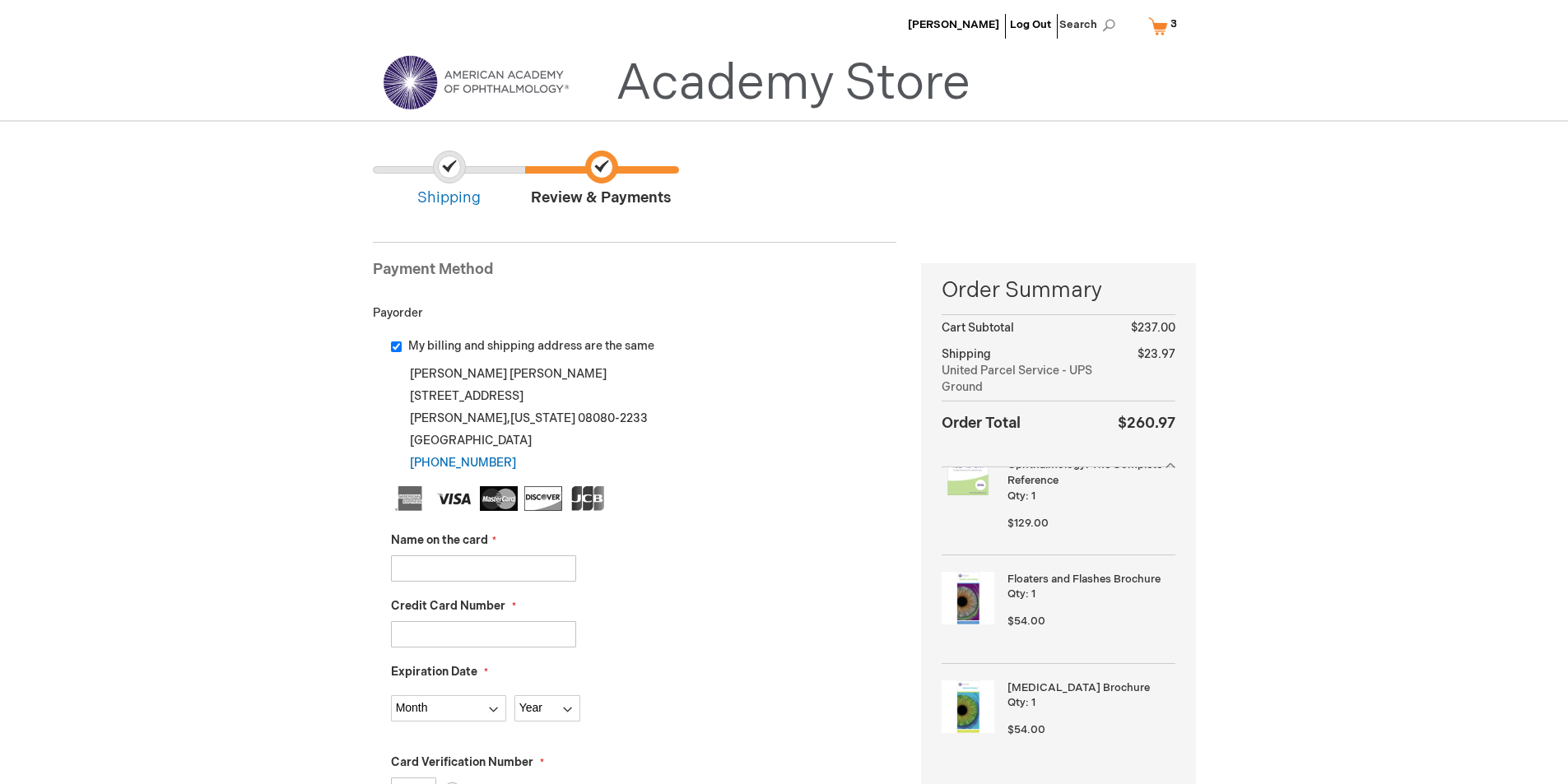
click at [466, 574] on input "Name on the card" at bounding box center [483, 568] width 185 height 26
type input "e"
type input "Elyce Elia"
click at [450, 628] on input "Credit Card Number" at bounding box center [483, 634] width 185 height 26
type input "5577290086870804"
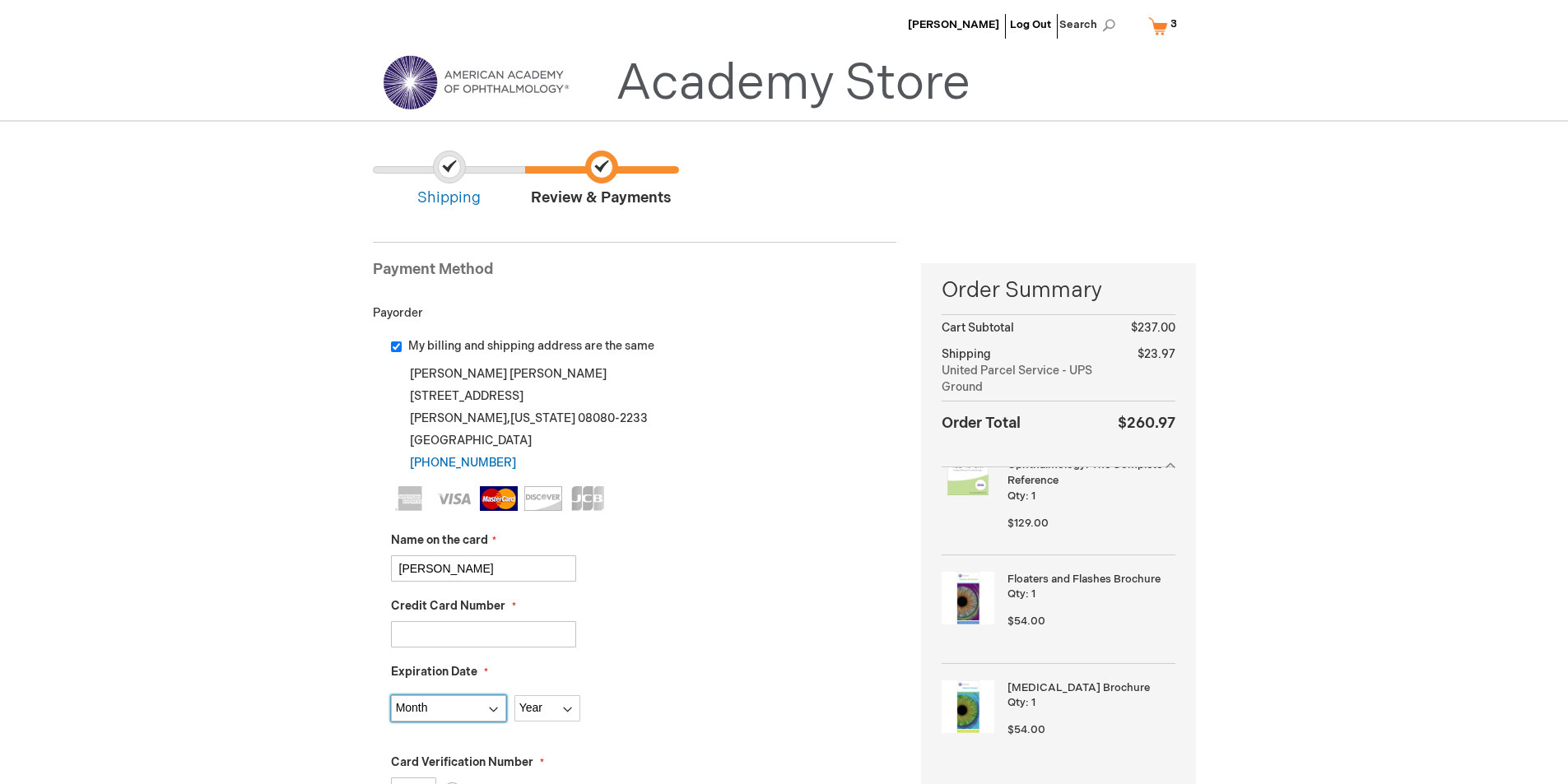
click at [417, 709] on select "Month 01 - January 02 - February 03 - March 04 - April 05 - May 06 - June 07 - …" at bounding box center [448, 708] width 115 height 26
select select "3"
click at [391, 695] on select "Month 01 - January 02 - February 03 - March 04 - April 05 - May 06 - June 07 - …" at bounding box center [448, 708] width 115 height 26
click at [564, 710] on select "Year 2025 2026 2027 2028 2029 2030 2031 2032 2033 2034 2035" at bounding box center [547, 708] width 66 height 26
select select "2026"
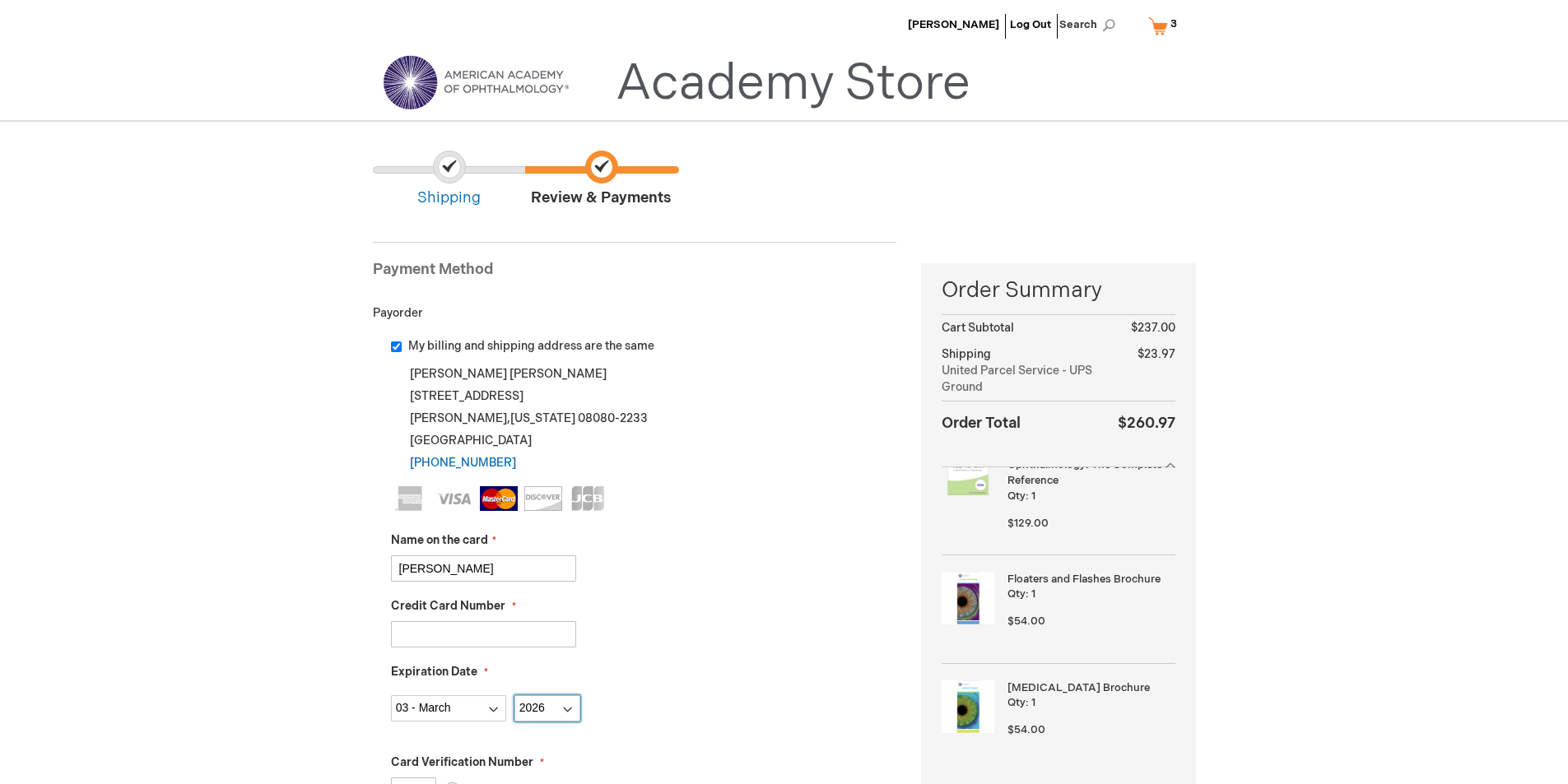
click at [514, 695] on select "Year 2025 2026 2027 2028 2029 2030 2031 2032 2033 2034 2035" at bounding box center [547, 708] width 66 height 26
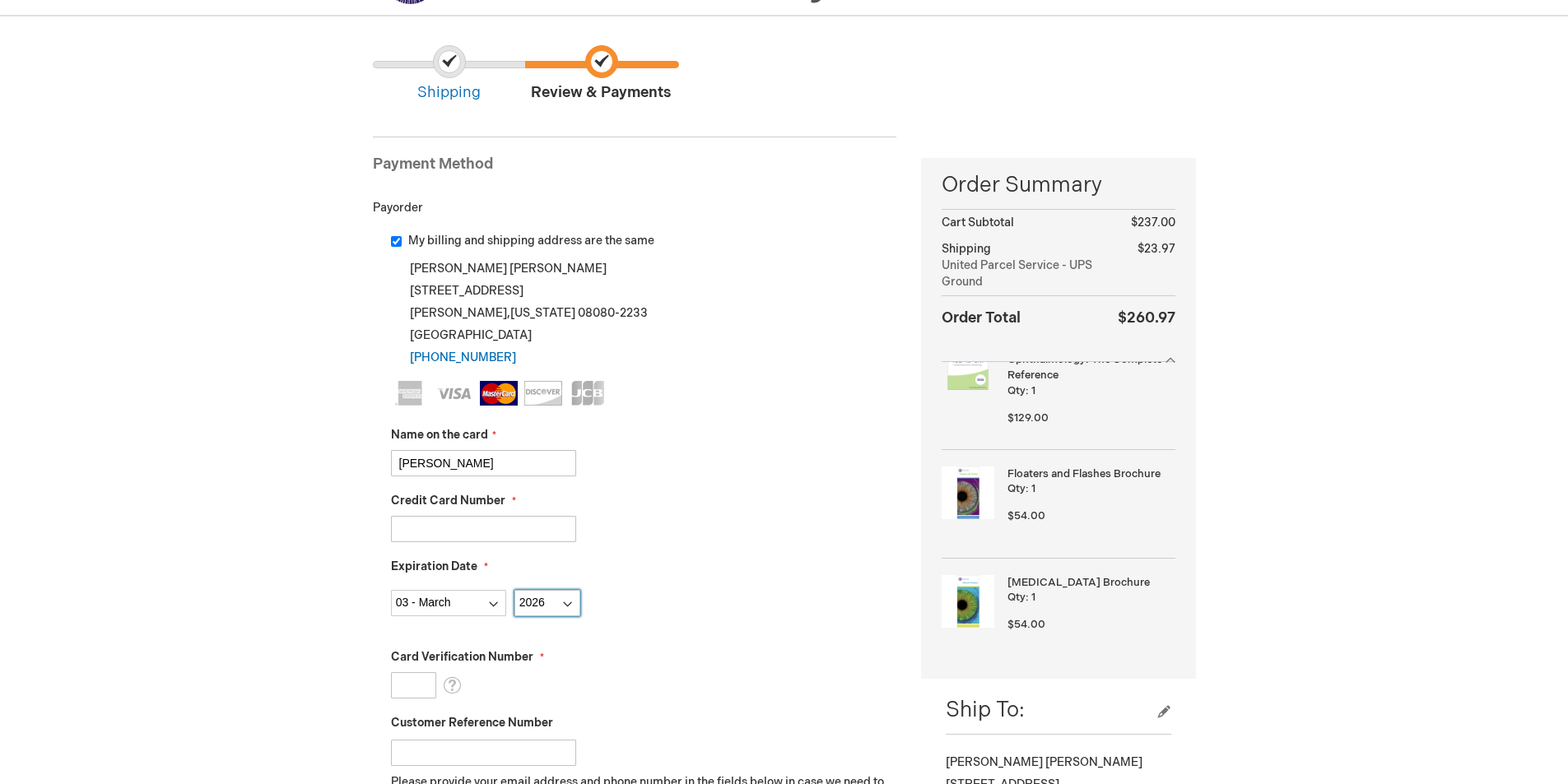
scroll to position [247, 0]
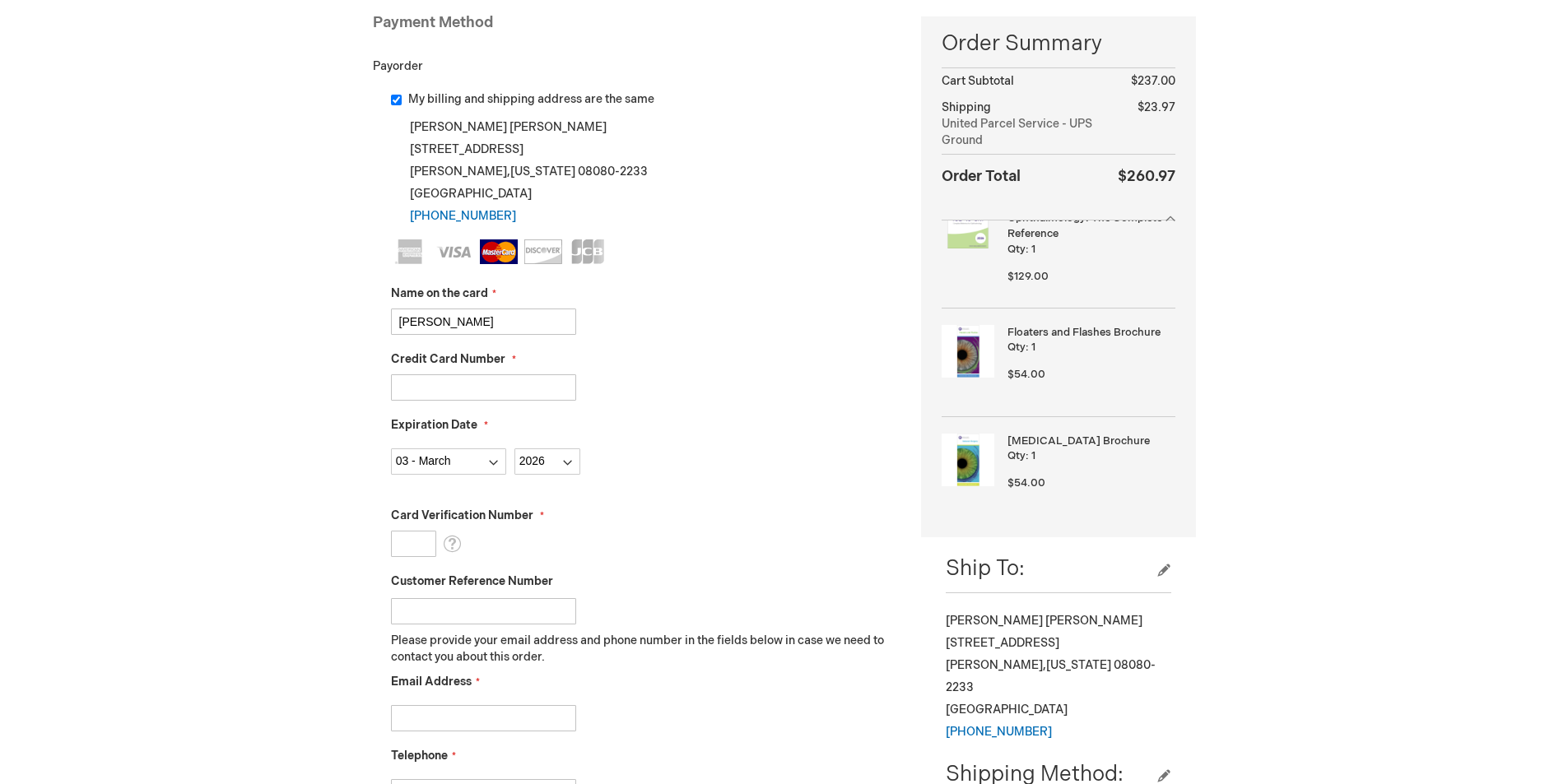
click at [419, 546] on input "Card Verification Number" at bounding box center [414, 543] width 46 height 26
type input "065"
click at [444, 611] on input "Customer Reference Number" at bounding box center [483, 611] width 185 height 26
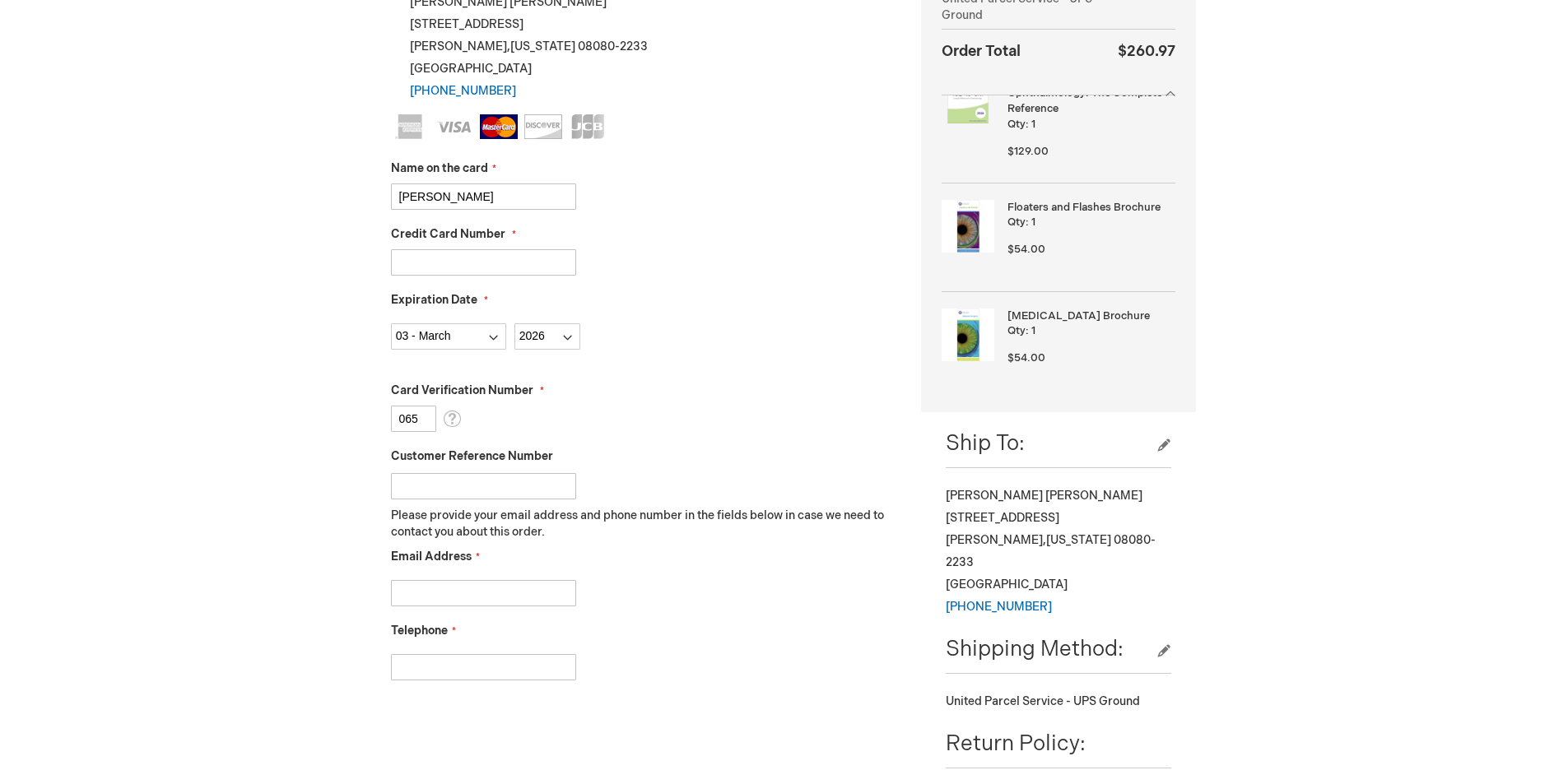
scroll to position [411, 0]
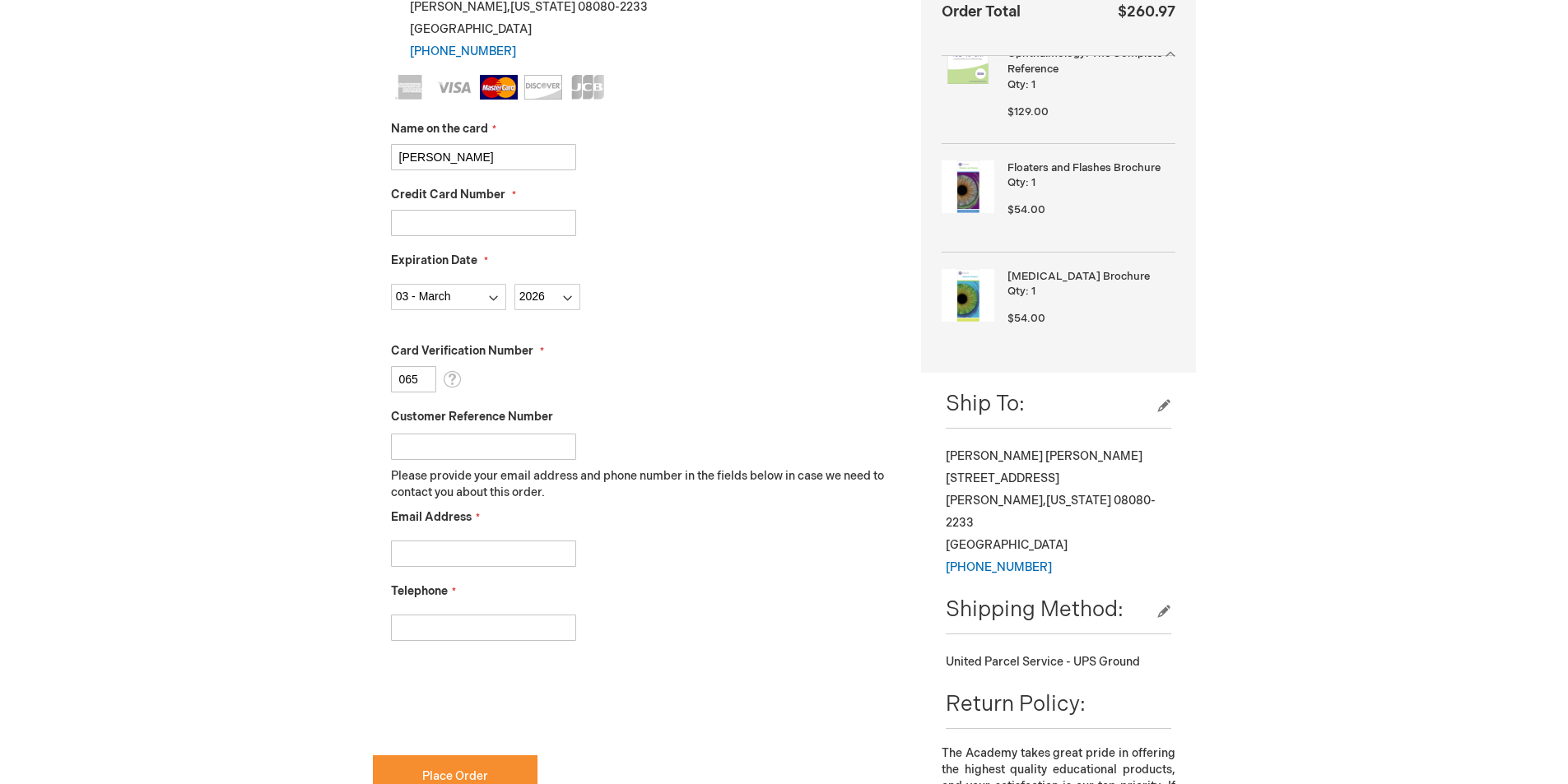
click at [419, 558] on input "Email Address" at bounding box center [483, 553] width 185 height 26
type input "lacy55@comcast.net"
type input "8565829507"
checkbox input "true"
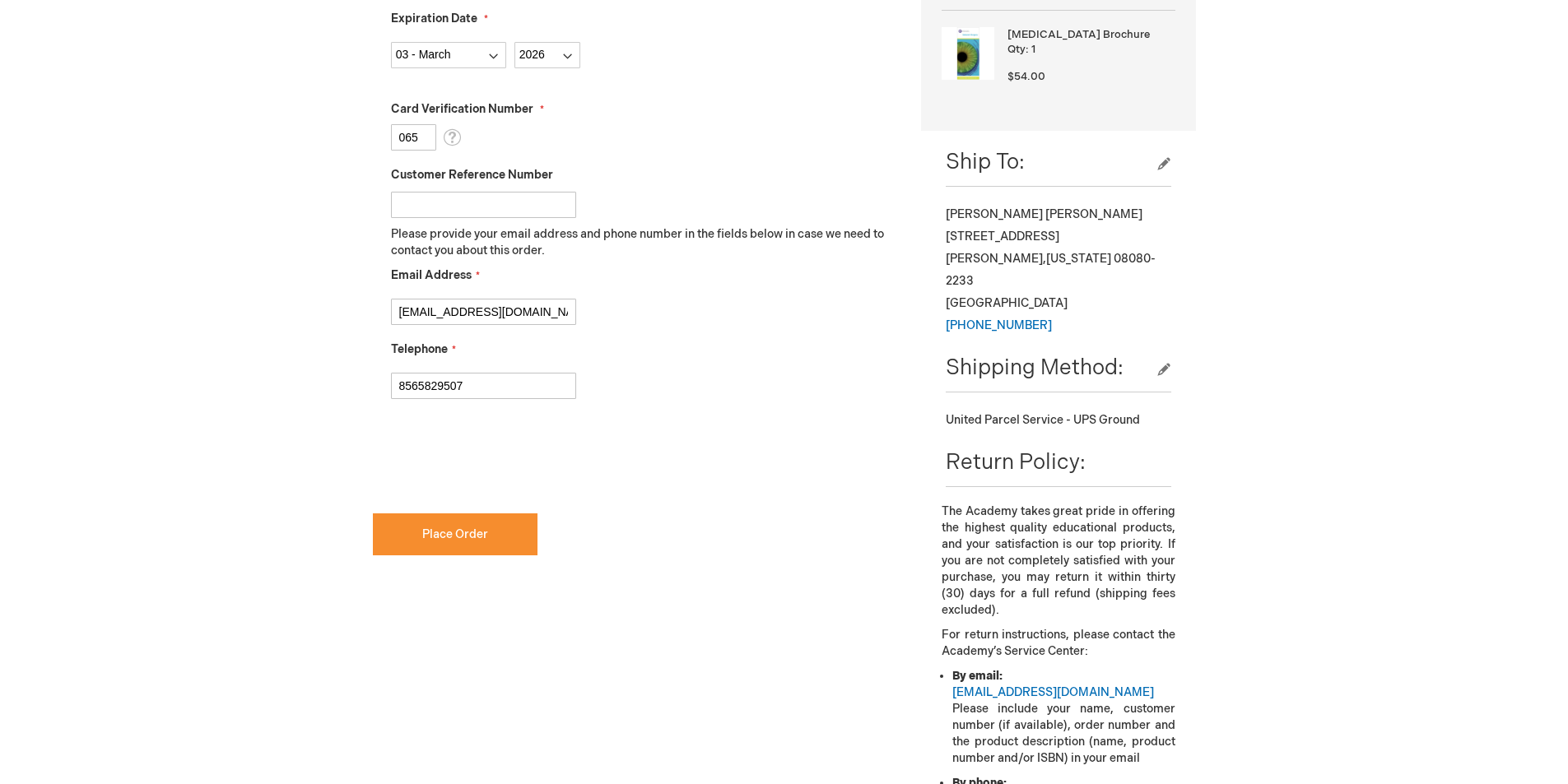
scroll to position [658, 0]
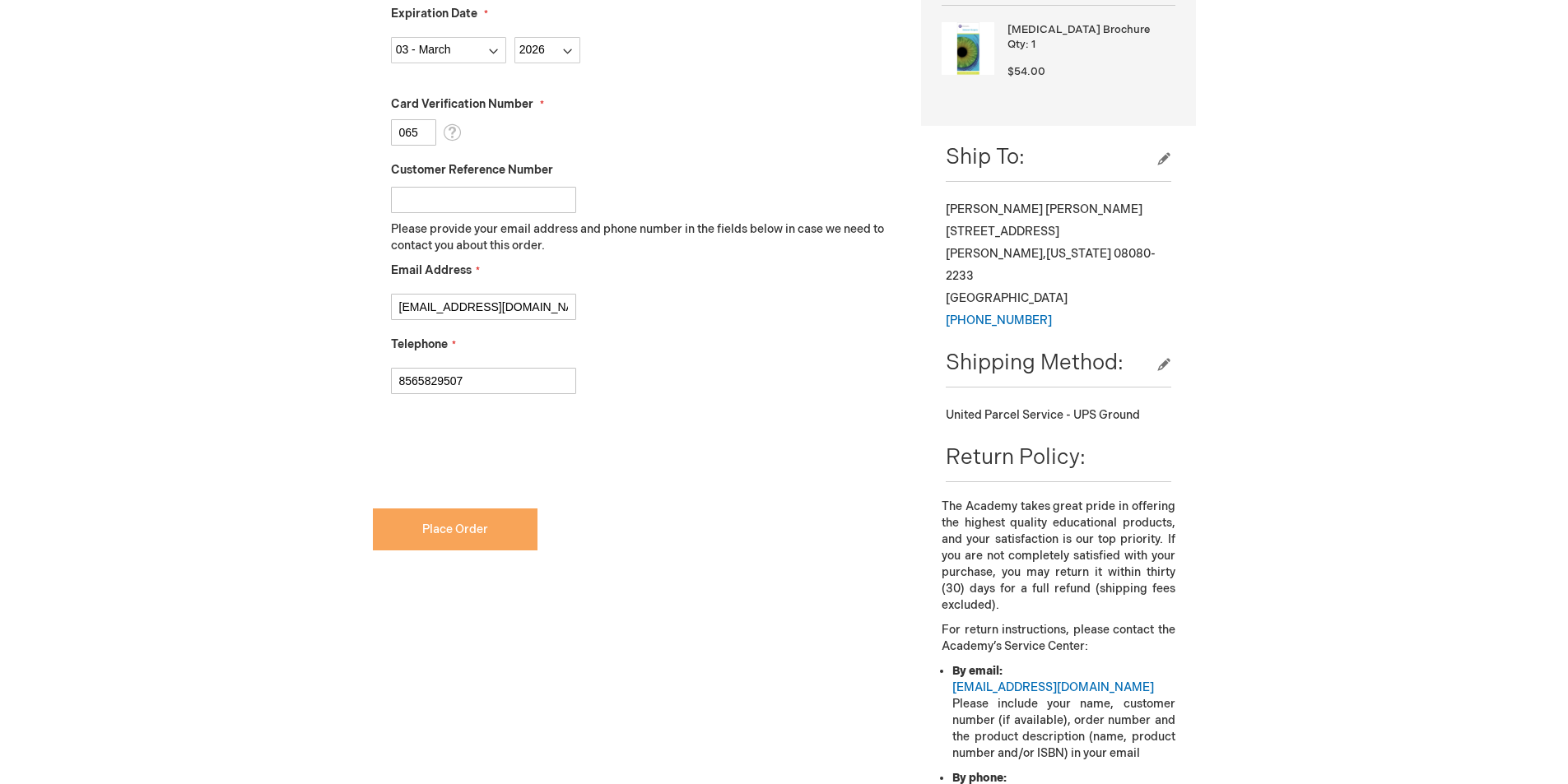
click at [452, 527] on span "Place Order" at bounding box center [455, 529] width 66 height 14
